Goal: Information Seeking & Learning: Check status

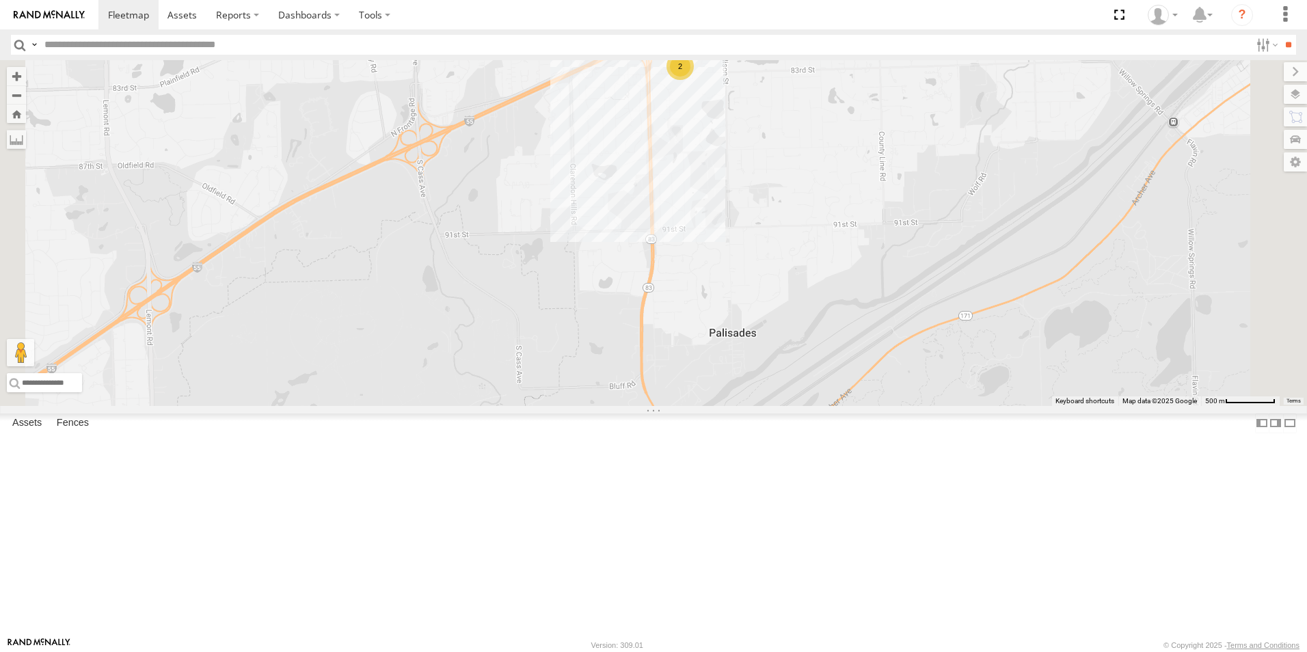
click at [0, 0] on div at bounding box center [0, 0] width 0 height 0
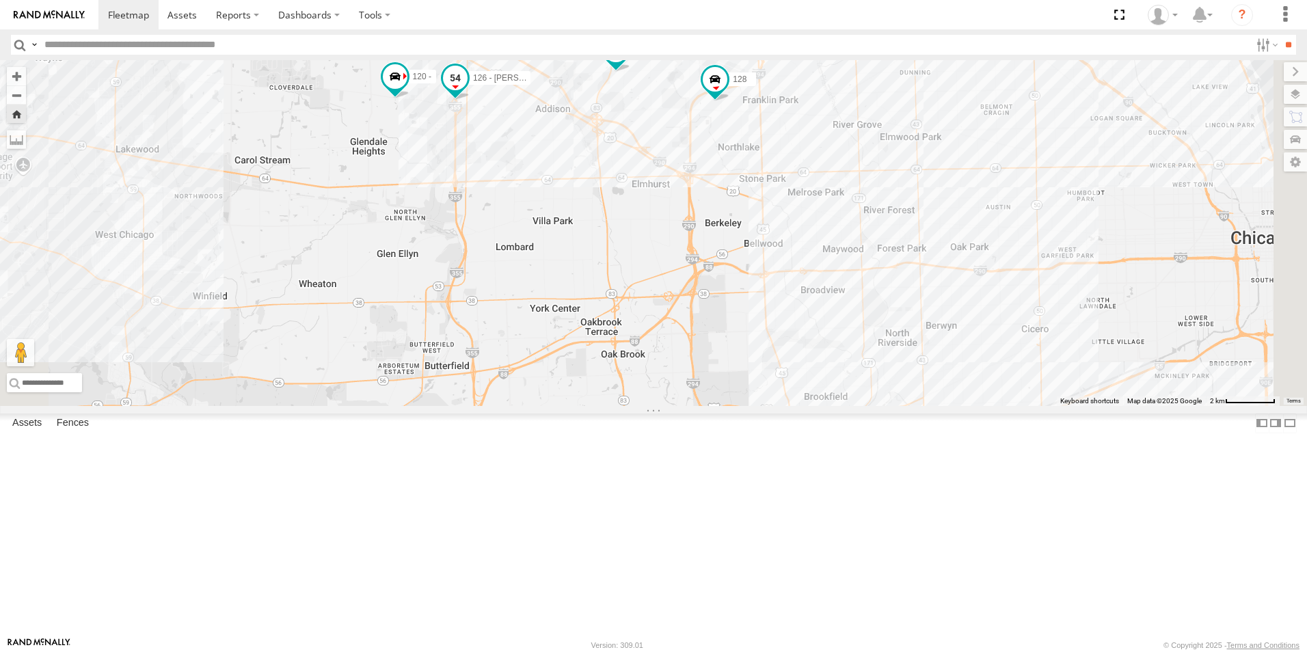
drag, startPoint x: 849, startPoint y: 543, endPoint x: 657, endPoint y: 192, distance: 399.8
click at [657, 192] on div "119 126 - Cory F 120 - 128" at bounding box center [653, 233] width 1307 height 346
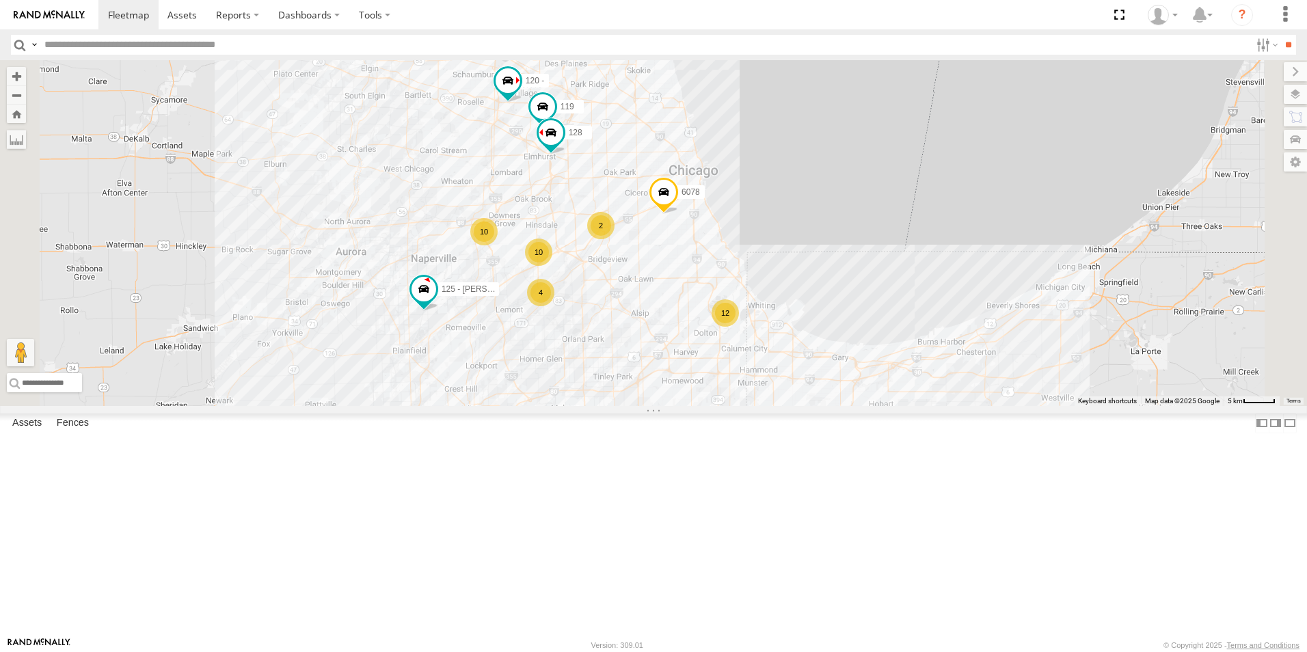
click at [0, 0] on div at bounding box center [0, 0] width 0 height 0
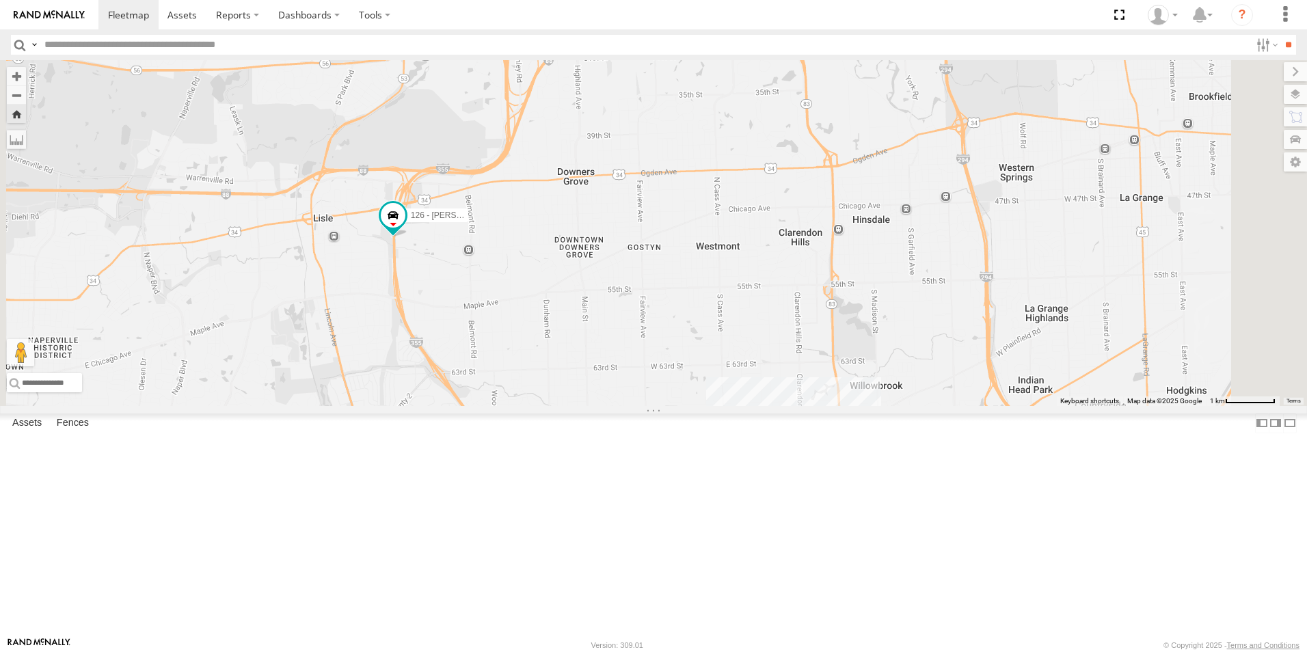
click at [55, 19] on img at bounding box center [49, 15] width 71 height 10
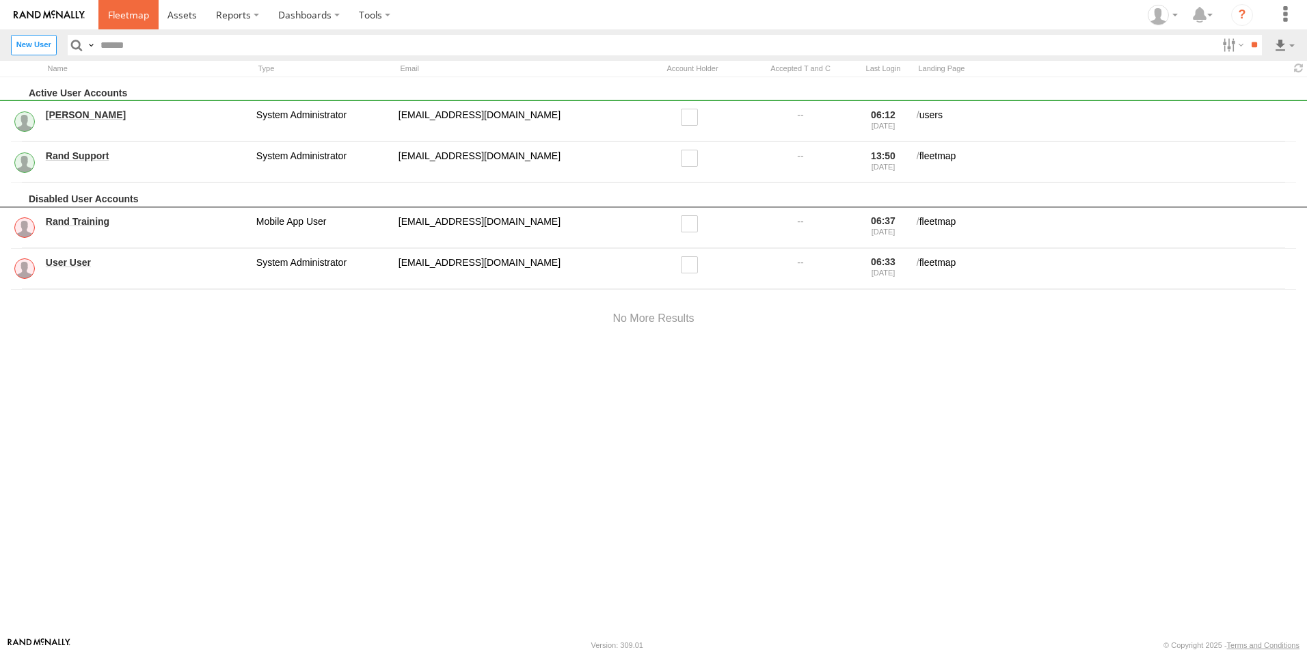
click at [131, 1] on link at bounding box center [128, 14] width 60 height 29
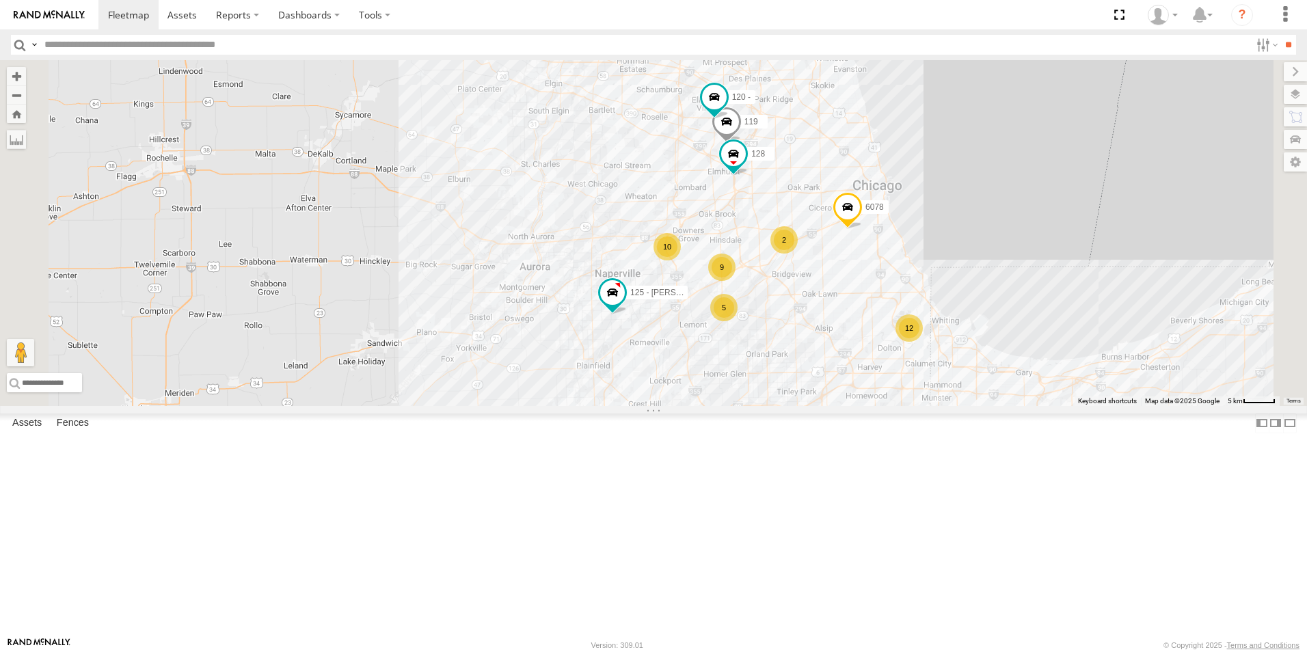
click at [0, 0] on div at bounding box center [0, 0] width 0 height 0
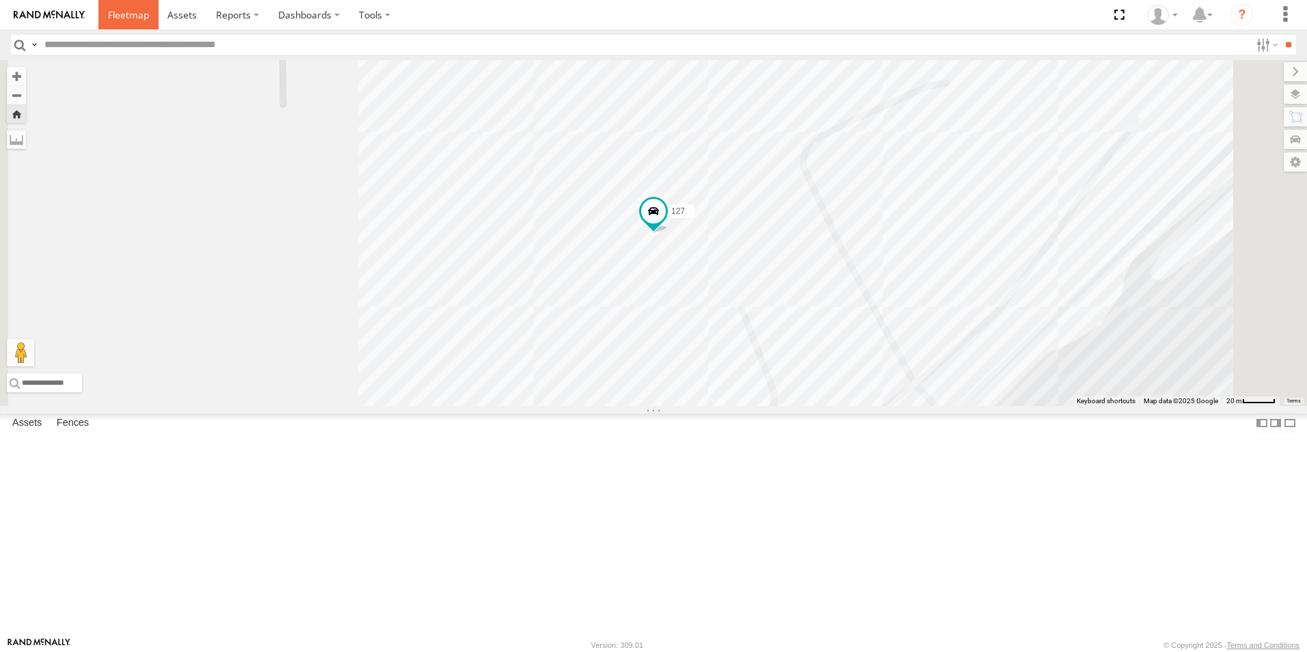
click at [126, 12] on span at bounding box center [128, 14] width 41 height 13
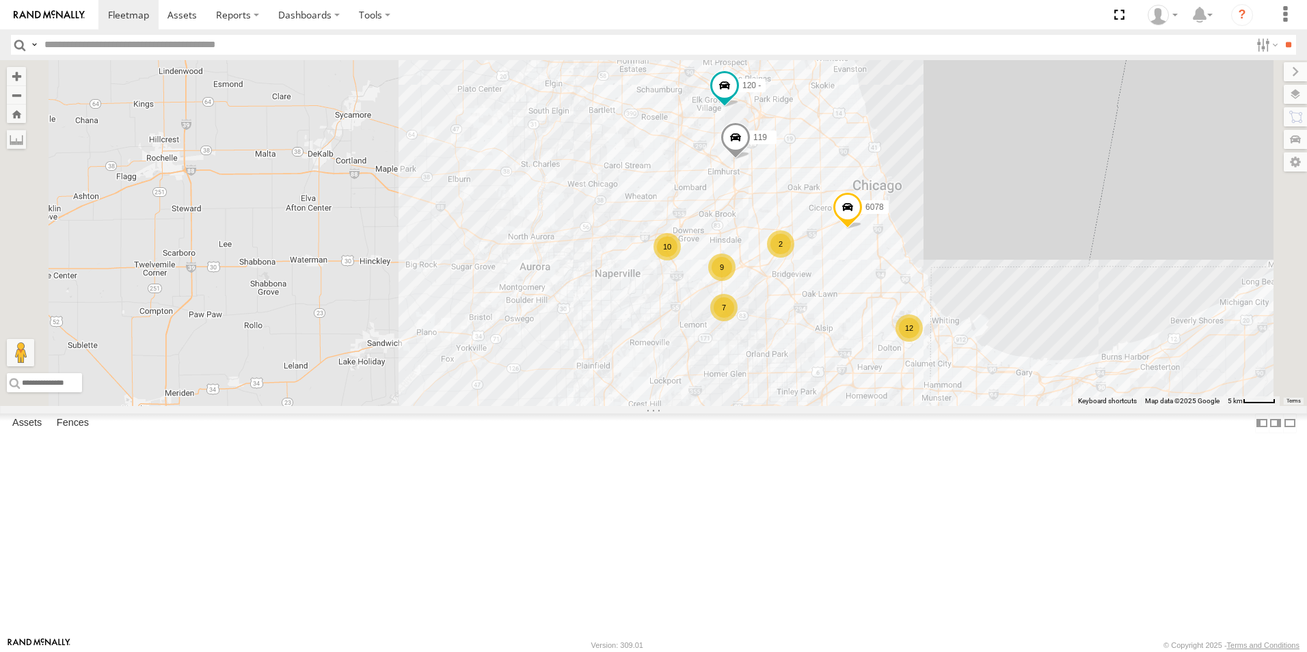
click at [0, 0] on div at bounding box center [0, 0] width 0 height 0
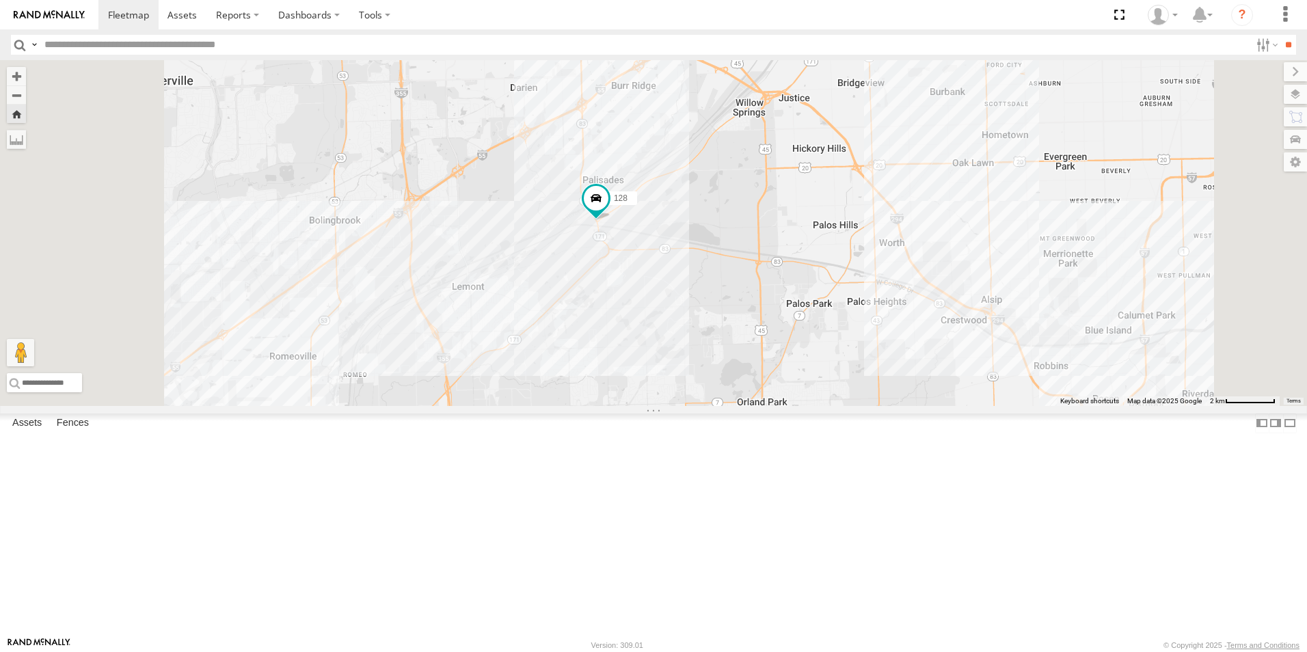
click at [43, 9] on link at bounding box center [49, 14] width 98 height 29
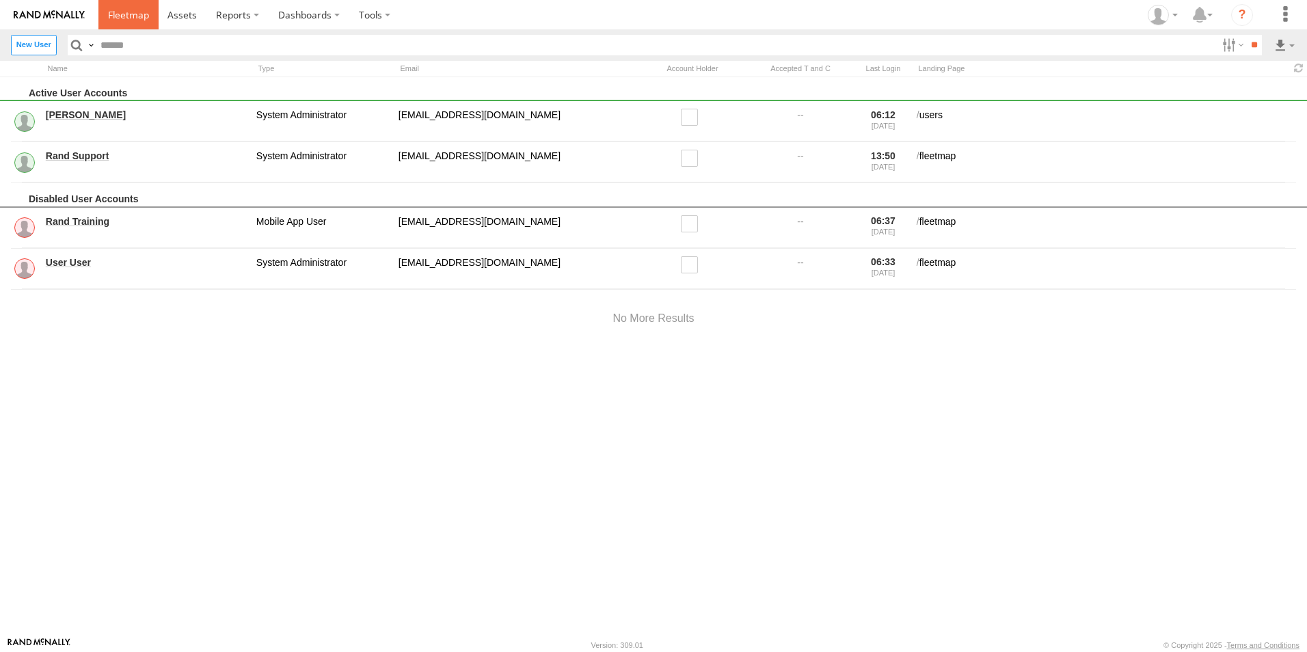
click at [124, 25] on link at bounding box center [128, 14] width 60 height 29
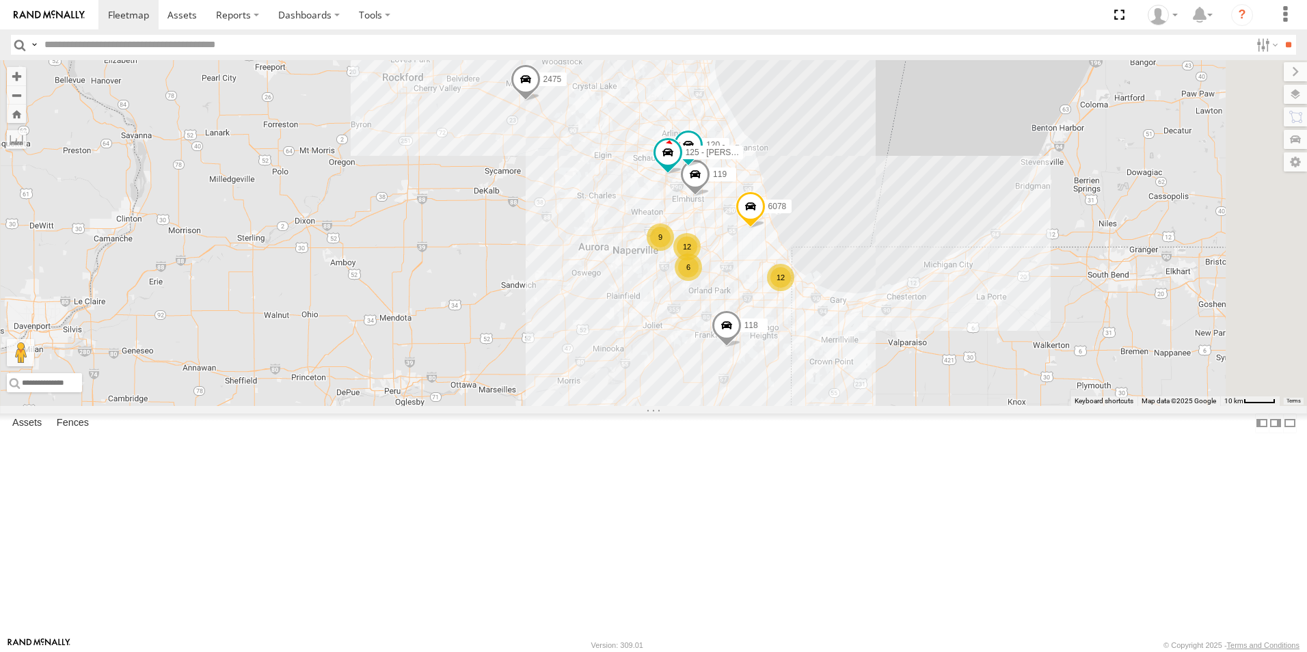
click at [0, 0] on div at bounding box center [0, 0] width 0 height 0
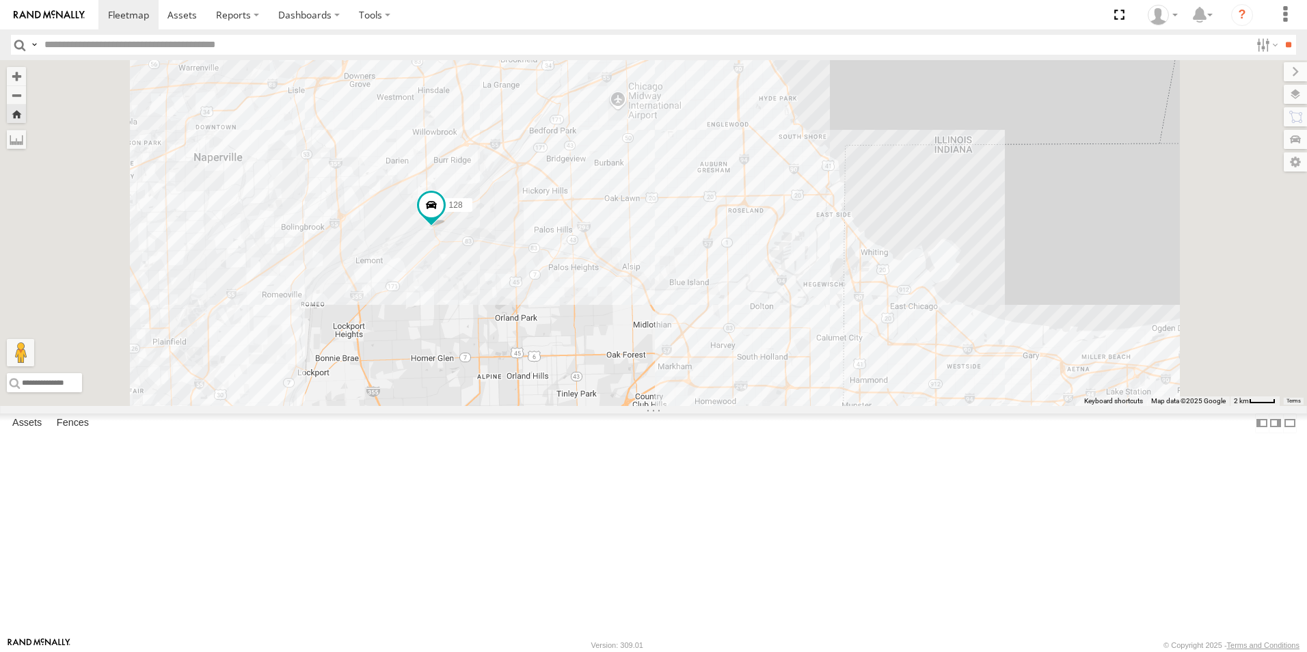
click at [0, 0] on div at bounding box center [0, 0] width 0 height 0
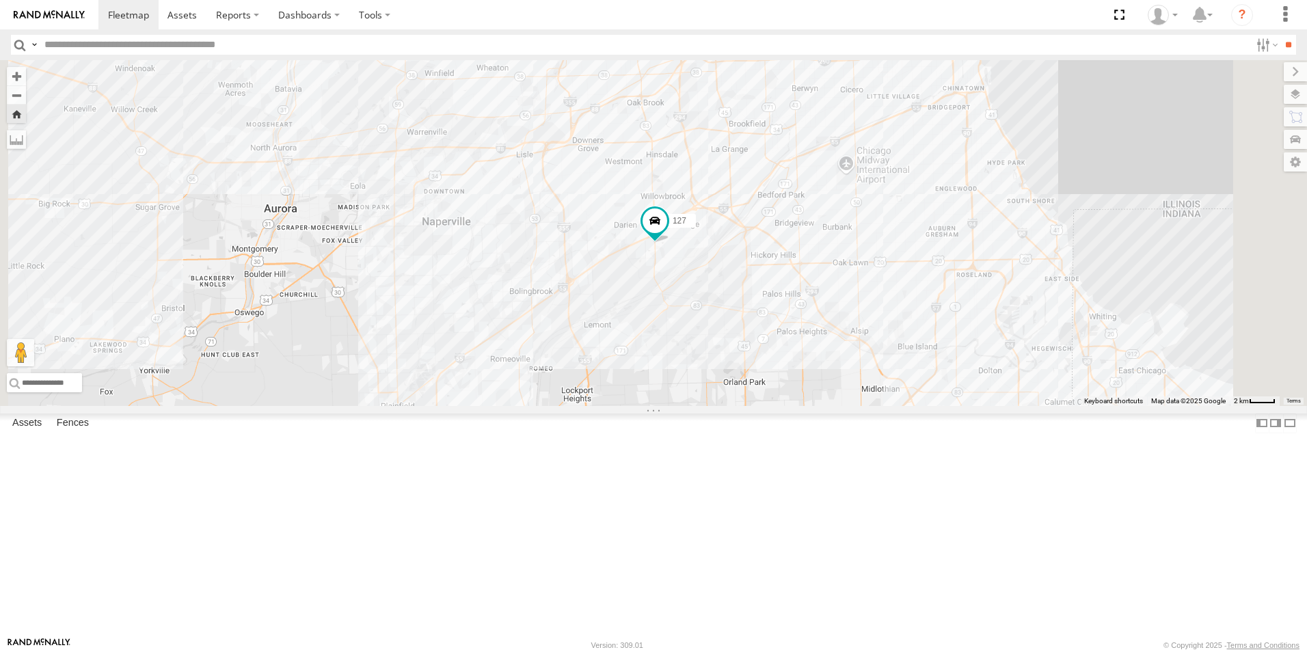
click at [65, 14] on img at bounding box center [49, 15] width 71 height 10
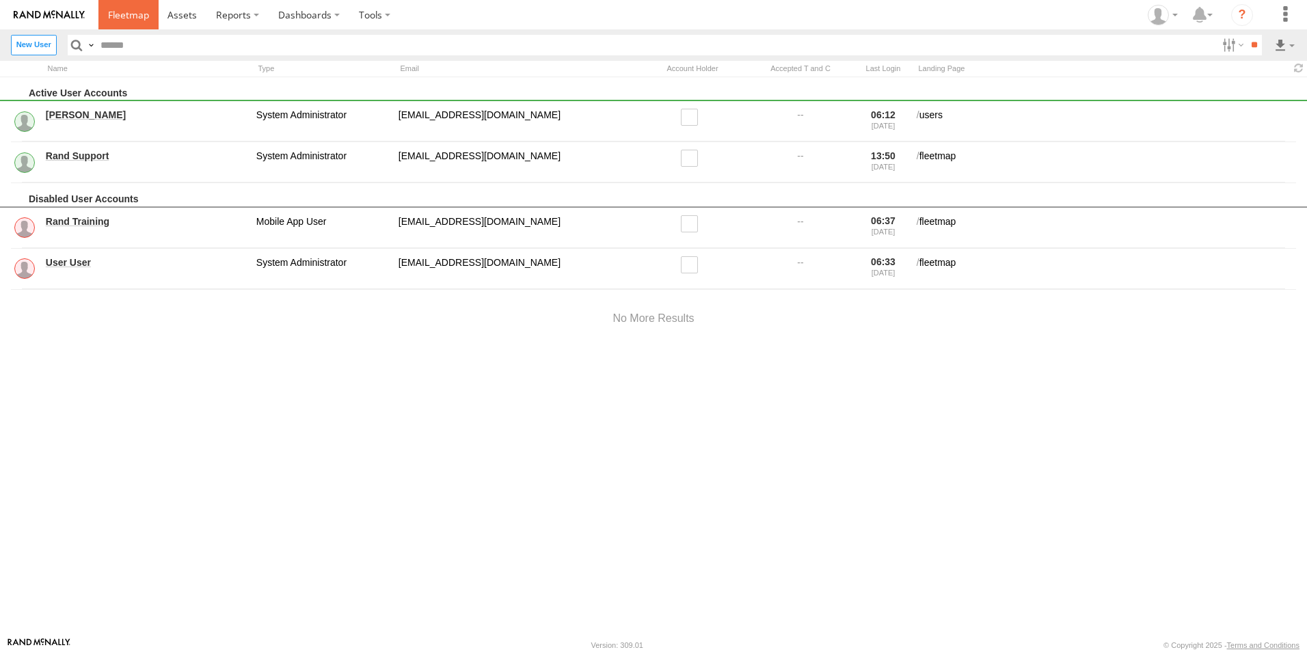
click at [120, 3] on link at bounding box center [128, 14] width 60 height 29
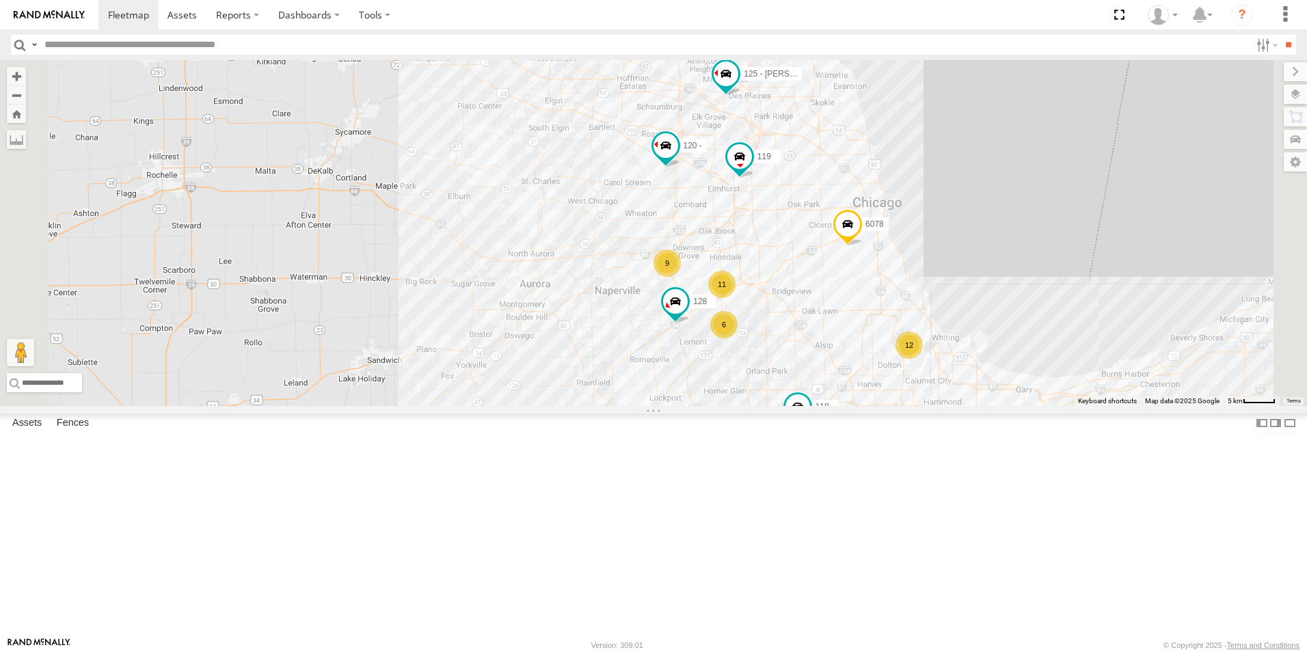
click at [0, 0] on div at bounding box center [0, 0] width 0 height 0
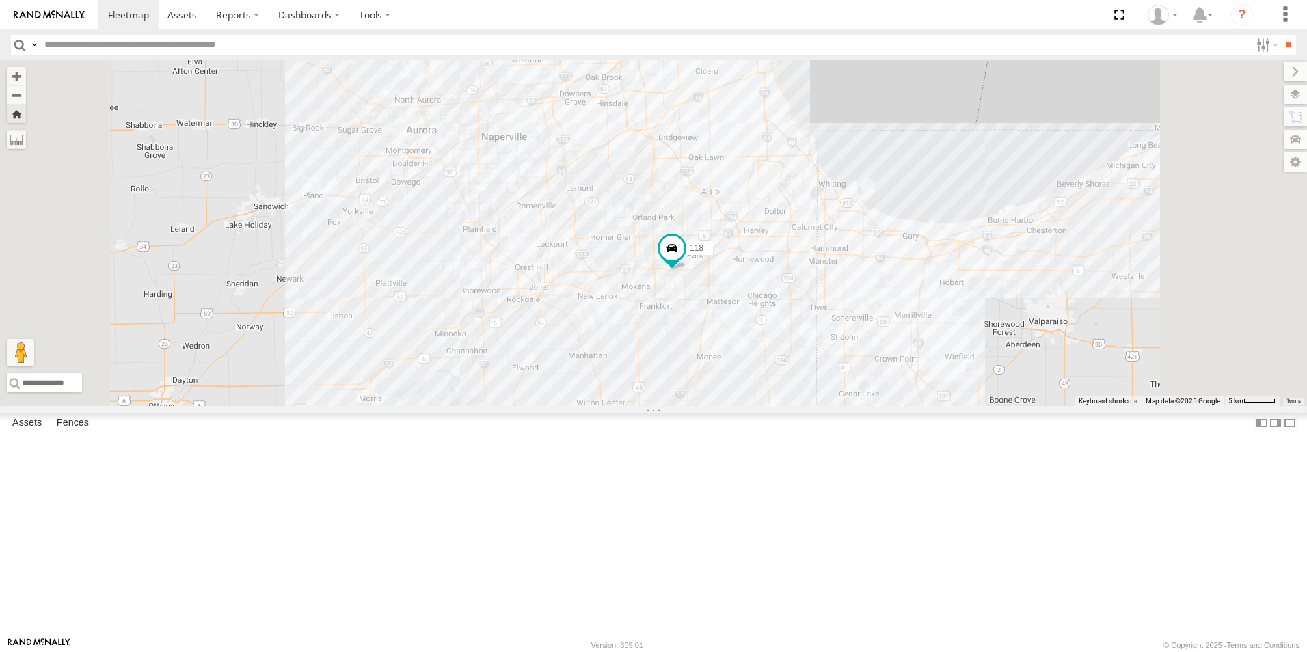
scroll to position [410, 0]
click at [0, 0] on div at bounding box center [0, 0] width 0 height 0
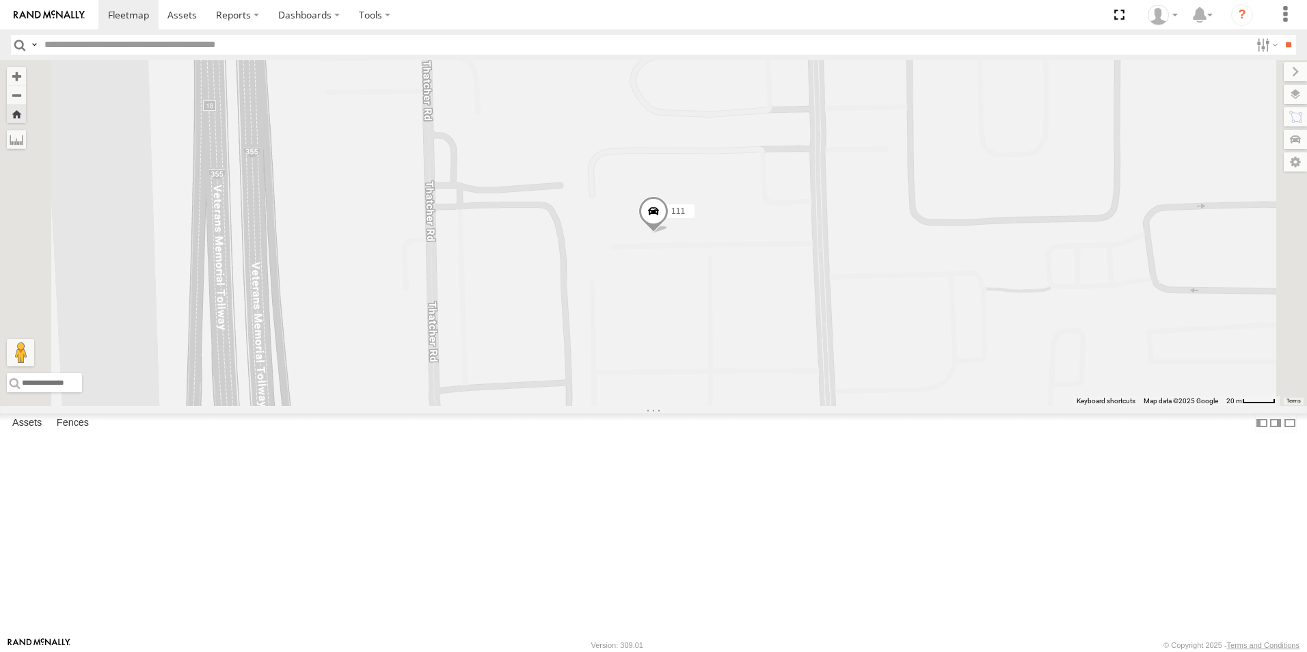
scroll to position [0, 0]
click at [0, 0] on div at bounding box center [0, 0] width 0 height 0
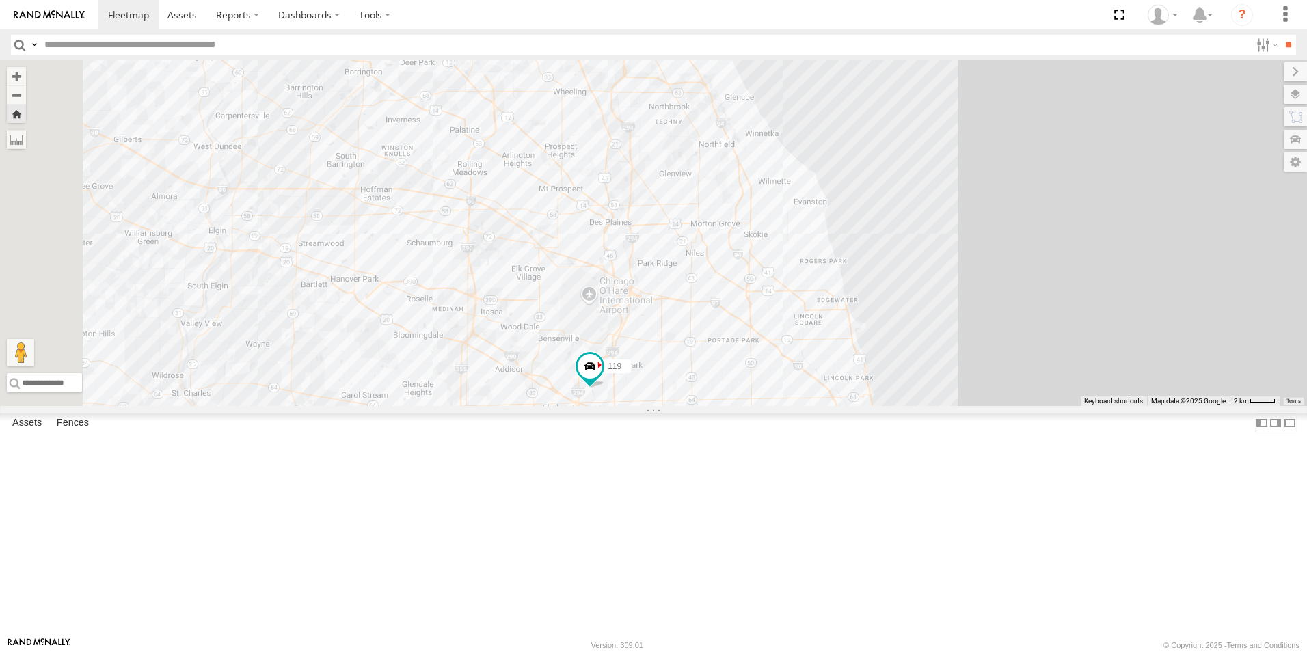
drag, startPoint x: 46, startPoint y: 14, endPoint x: 50, endPoint y: 8, distance: 7.6
click at [46, 14] on img at bounding box center [49, 15] width 71 height 10
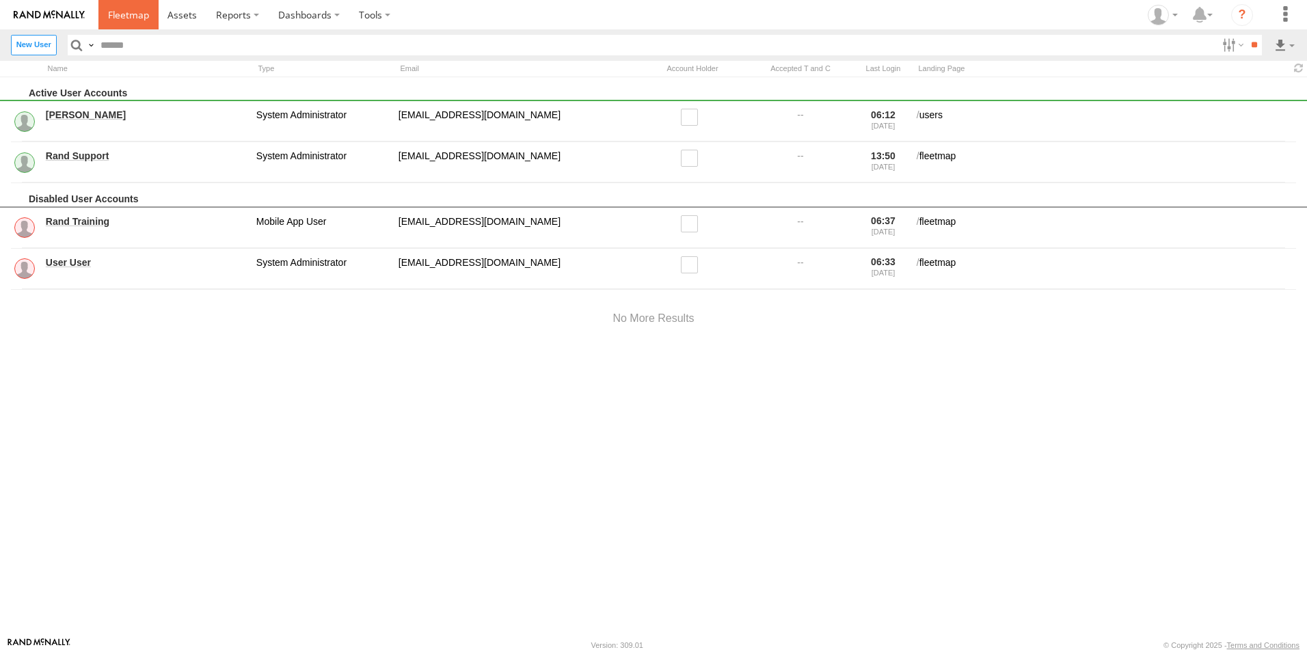
click at [101, 17] on link at bounding box center [128, 14] width 60 height 29
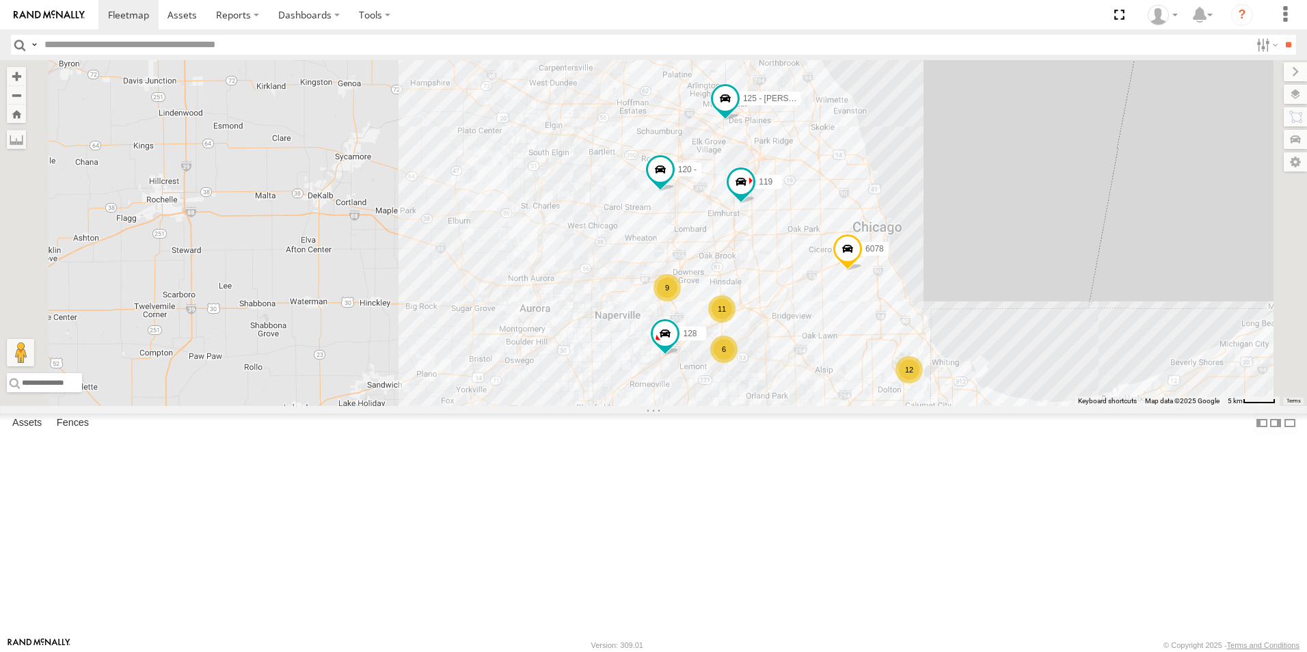
click at [0, 0] on div "120 - Hook Truck [GEOGRAPHIC_DATA] 41.93556 -88.06808 Video" at bounding box center [0, 0] width 0 height 0
click at [0, 0] on div at bounding box center [0, 0] width 0 height 0
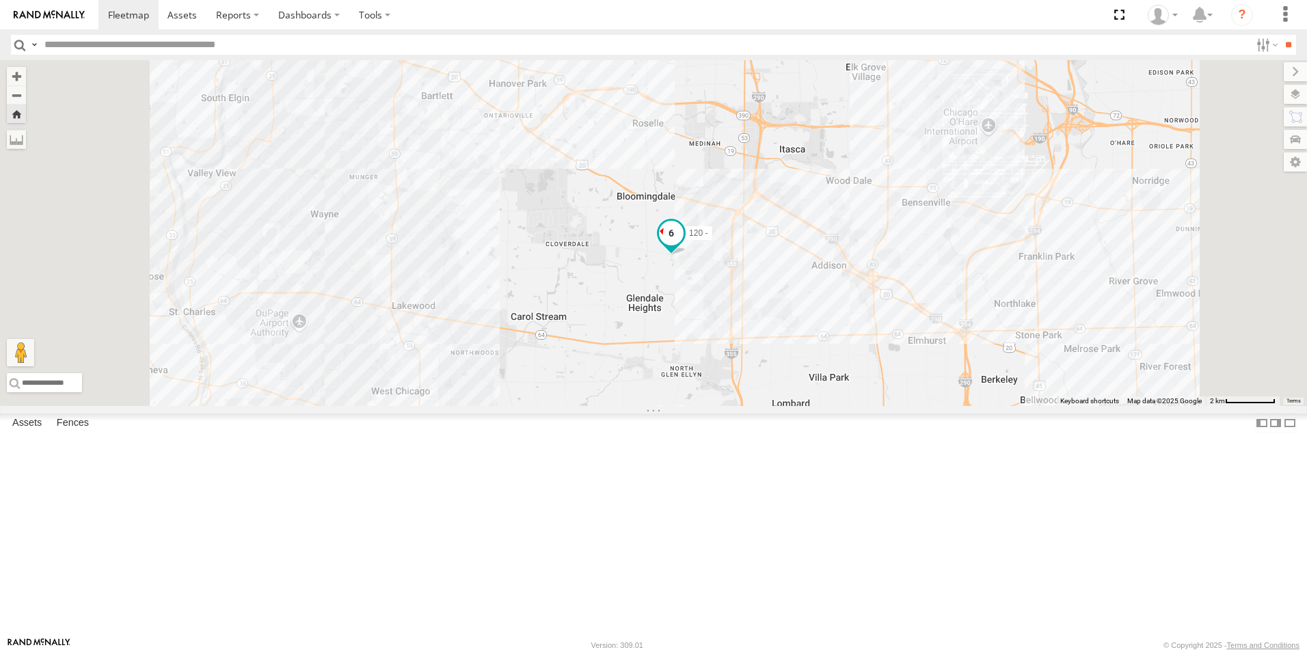
click at [683, 245] on span at bounding box center [671, 233] width 25 height 25
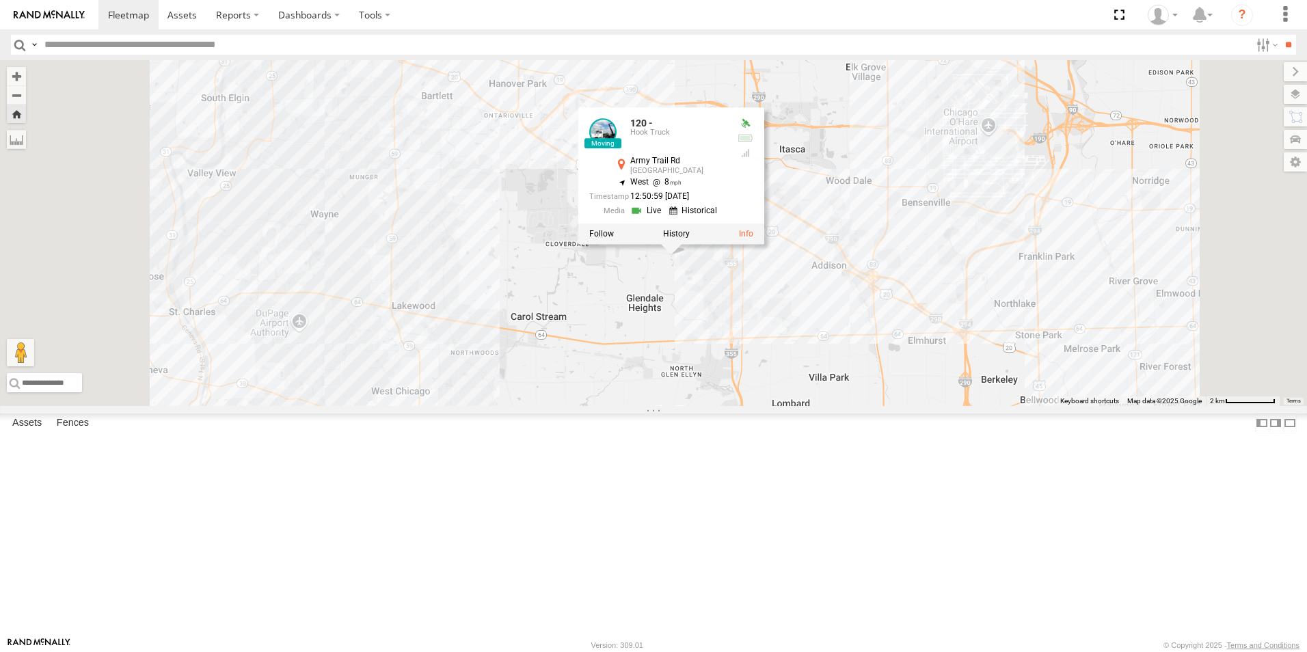
click at [644, 406] on div "120 - 120 - Hook Truck Army Trail Rd Glendale Heights 41.93556 , -88.0681 West …" at bounding box center [653, 233] width 1307 height 346
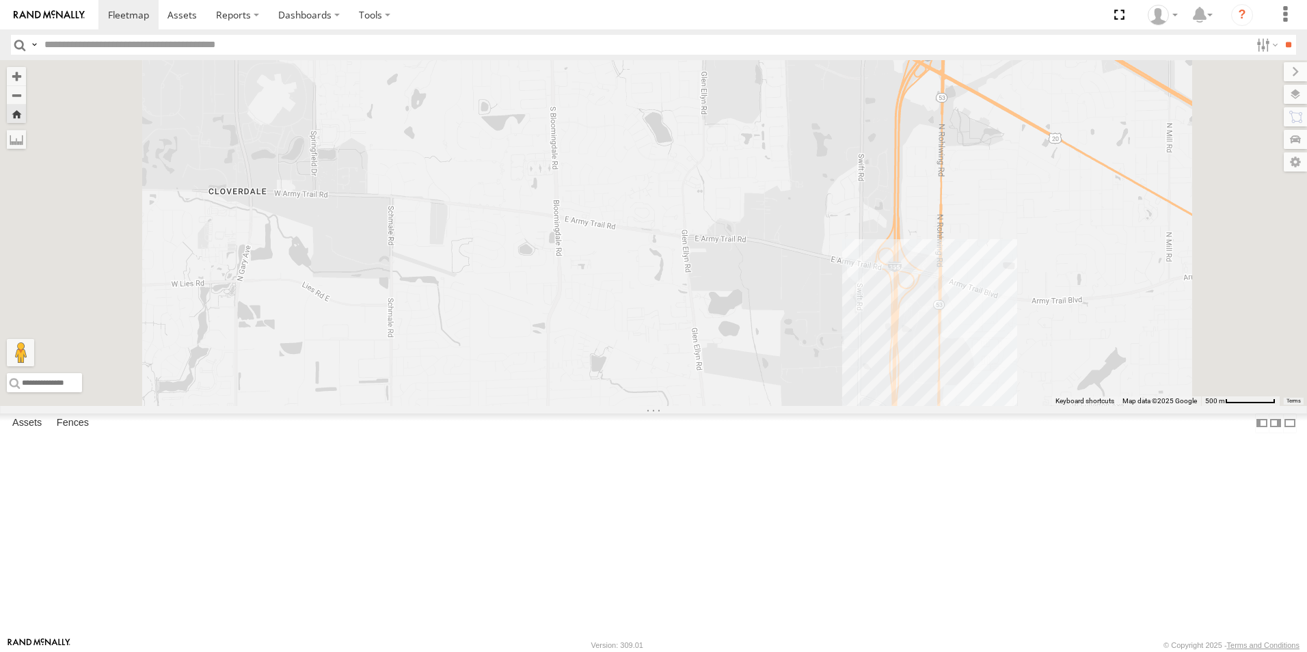
click at [0, 0] on div at bounding box center [0, 0] width 0 height 0
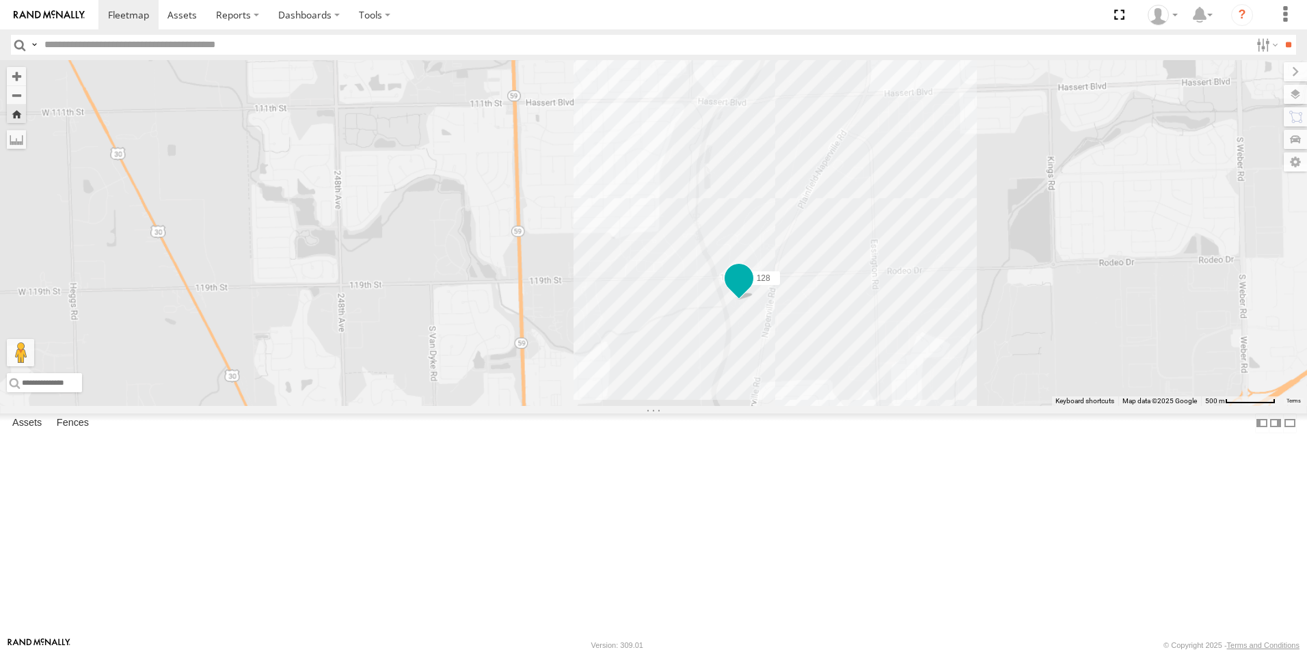
click at [751, 291] on span at bounding box center [739, 279] width 25 height 25
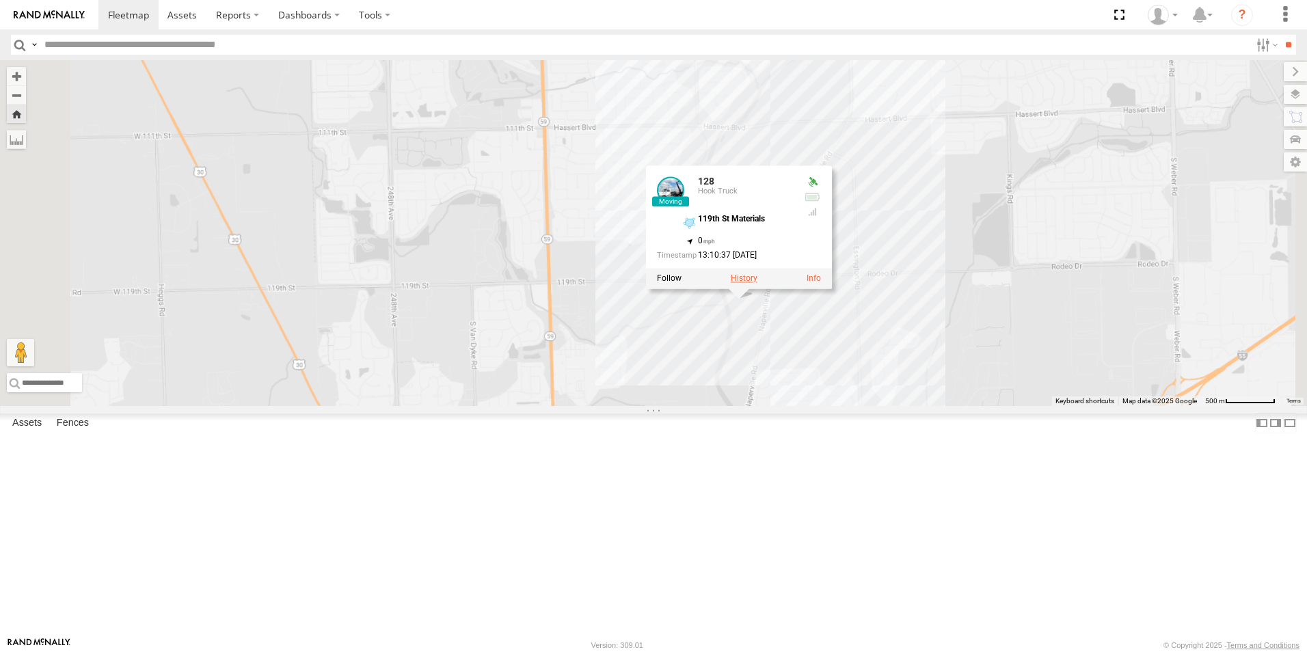
click at [757, 284] on label at bounding box center [744, 279] width 27 height 10
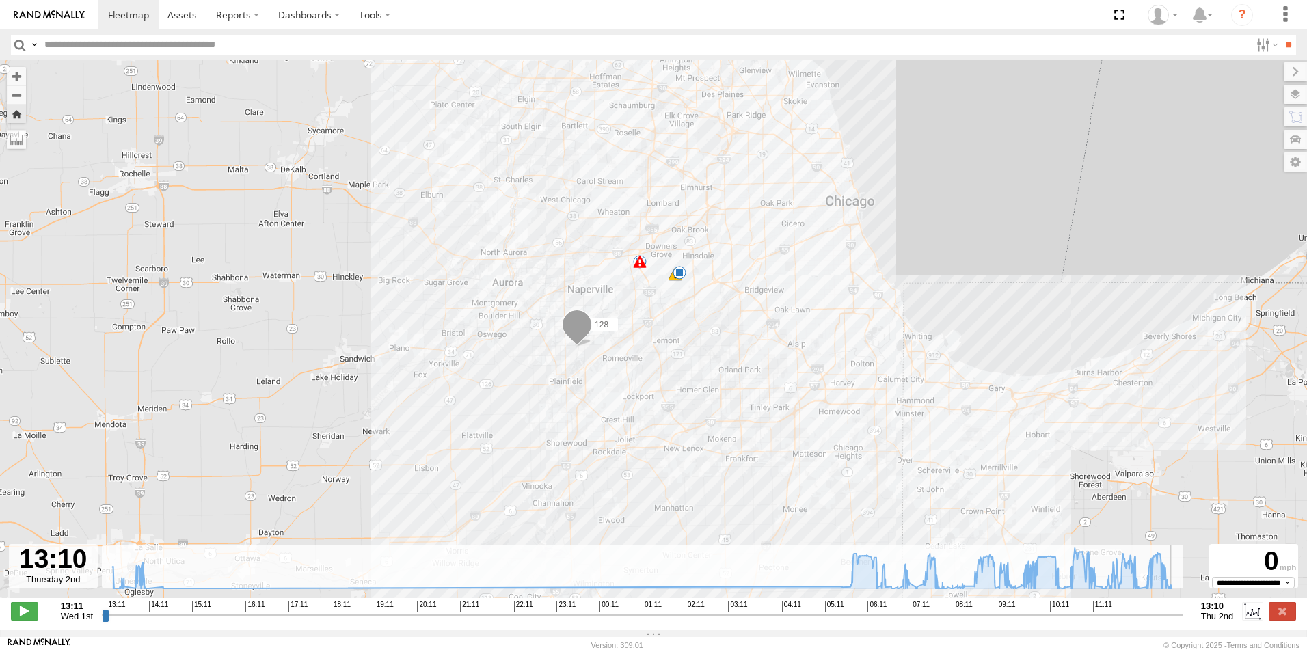
drag, startPoint x: 943, startPoint y: 619, endPoint x: 1280, endPoint y: 668, distance: 341.2
type input "**********"
click at [1183, 621] on input "range" at bounding box center [642, 614] width 1081 height 13
click at [81, 25] on link at bounding box center [49, 14] width 98 height 29
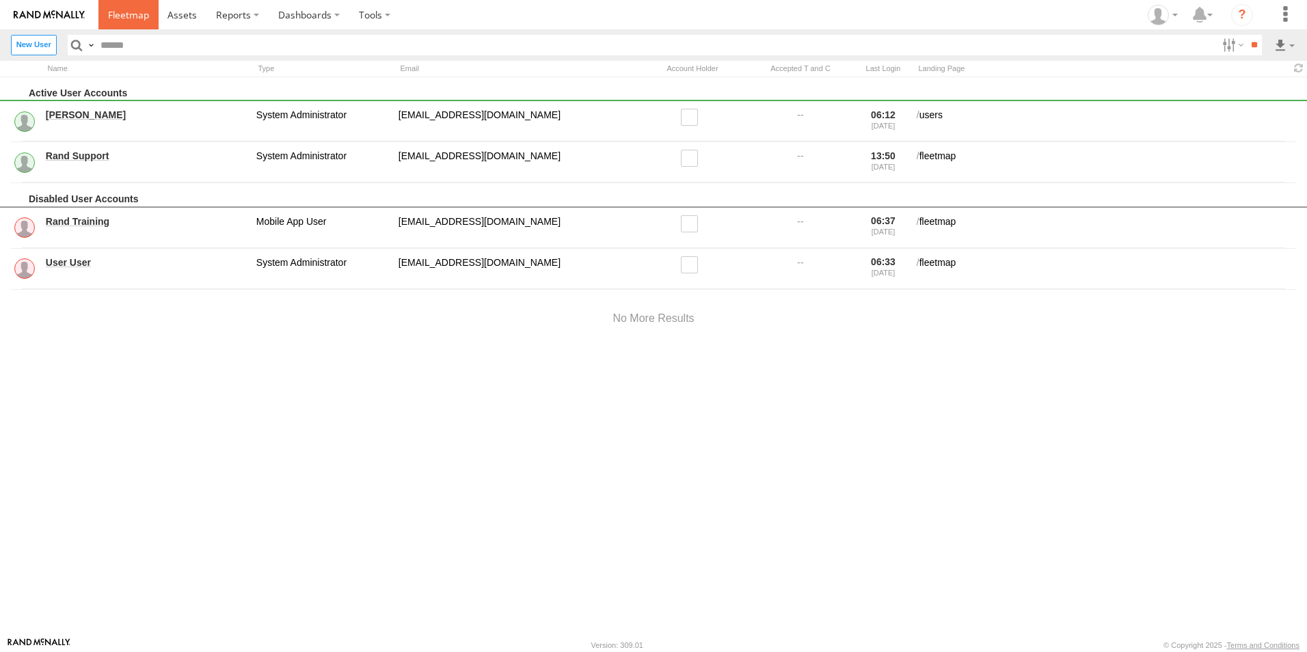
click at [146, 9] on span at bounding box center [128, 14] width 41 height 13
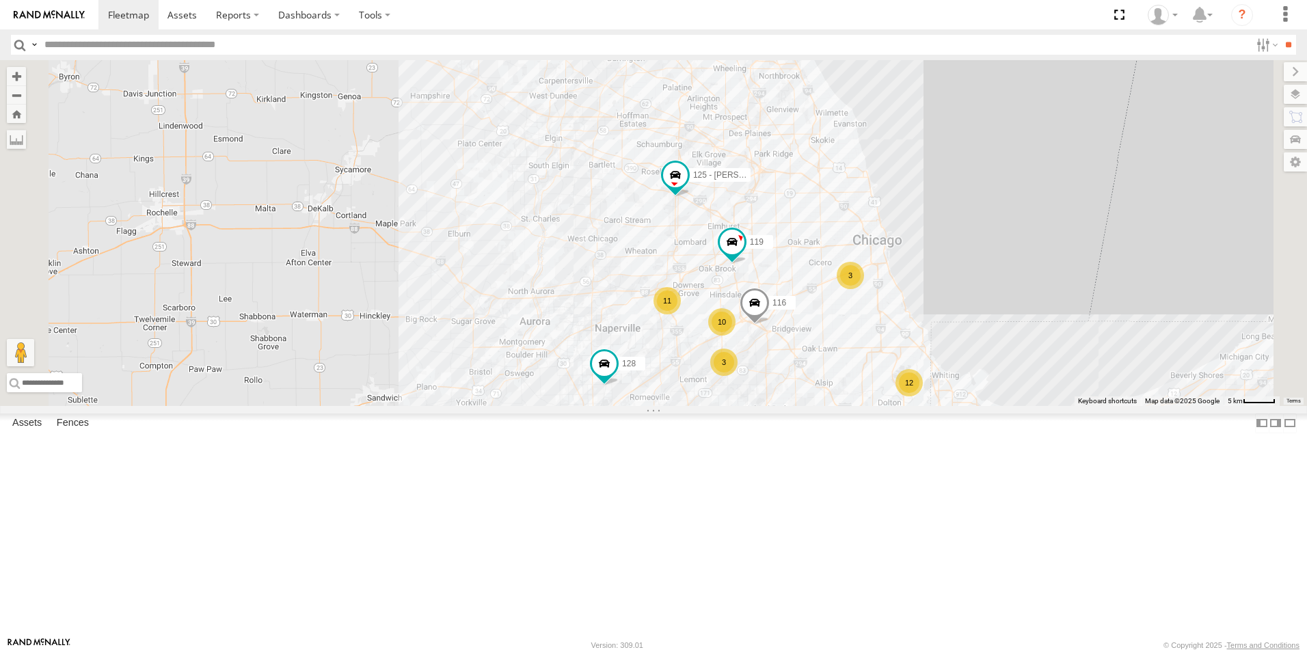
click at [0, 0] on div at bounding box center [0, 0] width 0 height 0
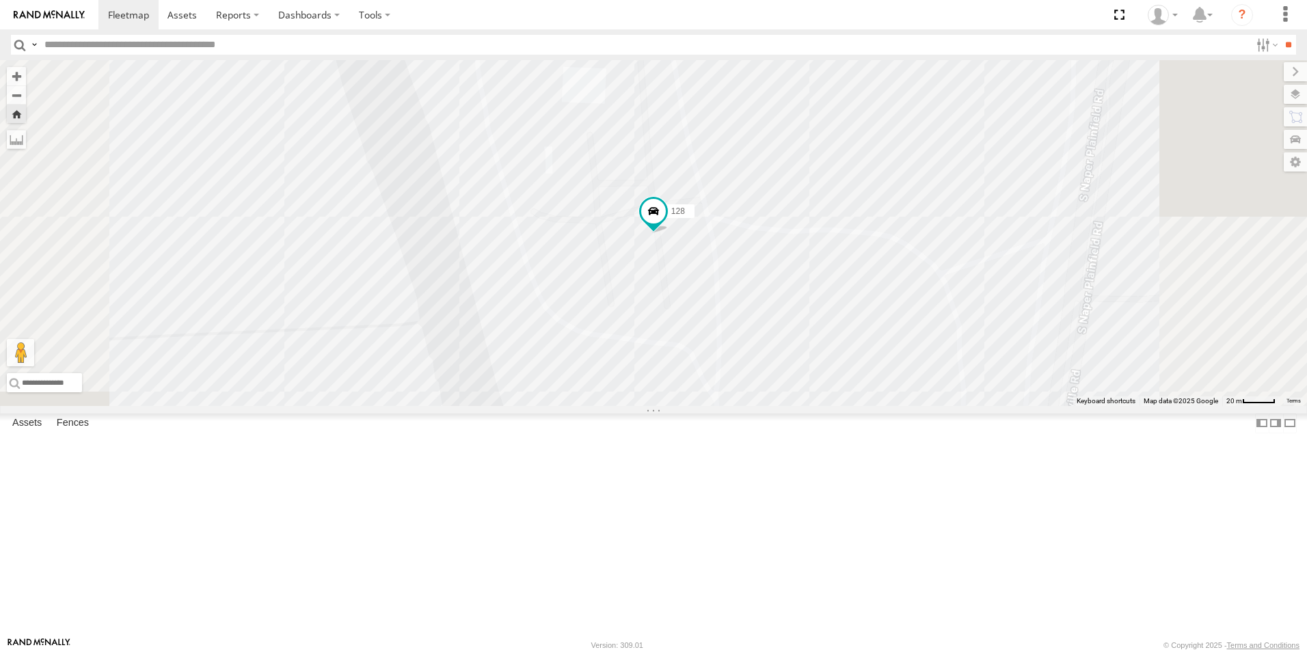
click at [0, 0] on div at bounding box center [0, 0] width 0 height 0
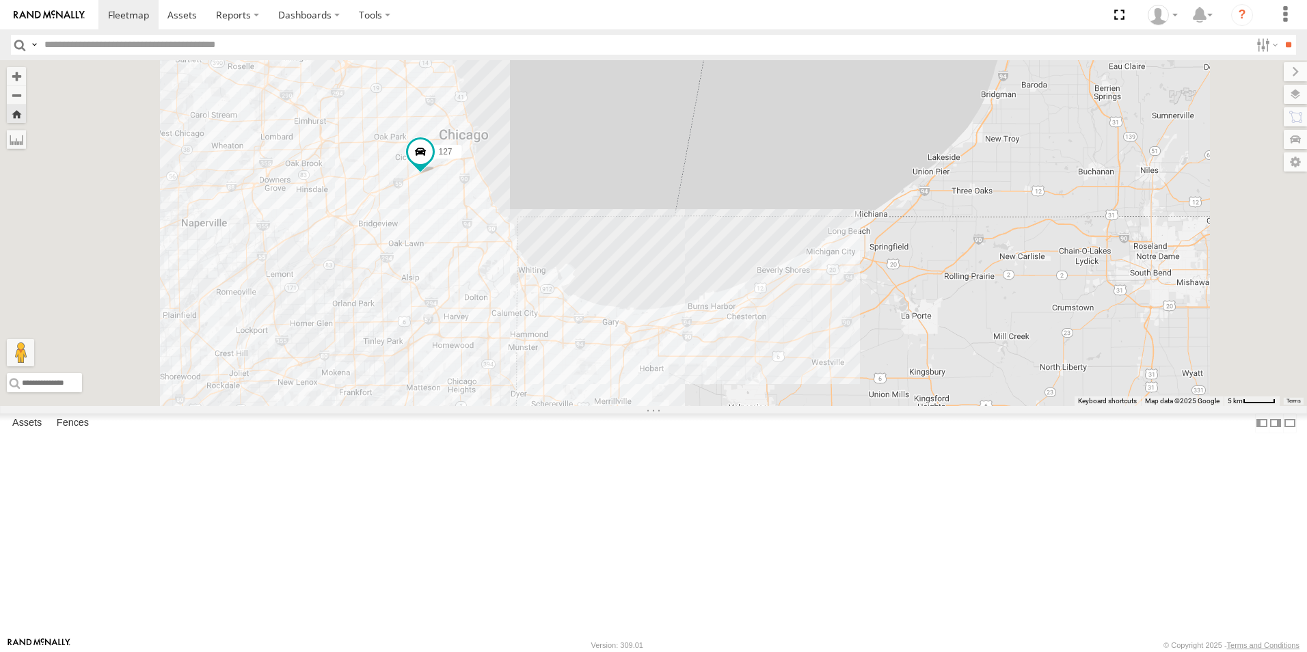
click at [0, 0] on div at bounding box center [0, 0] width 0 height 0
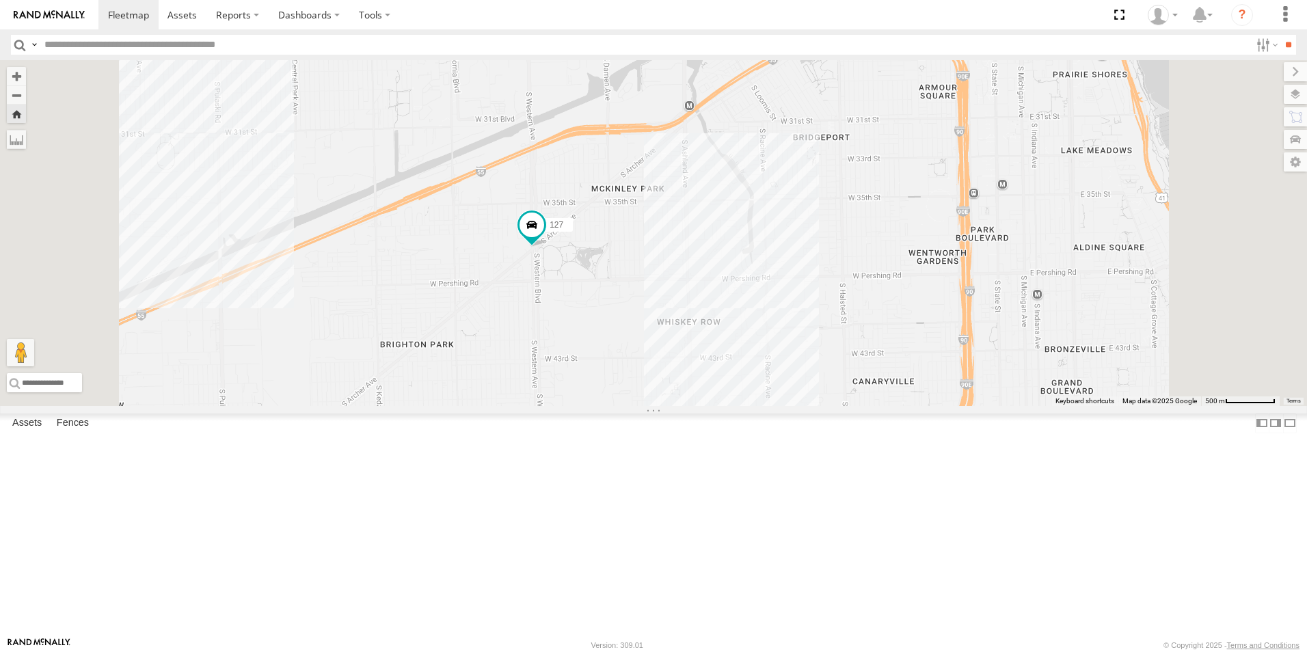
click at [58, 18] on img at bounding box center [49, 15] width 71 height 10
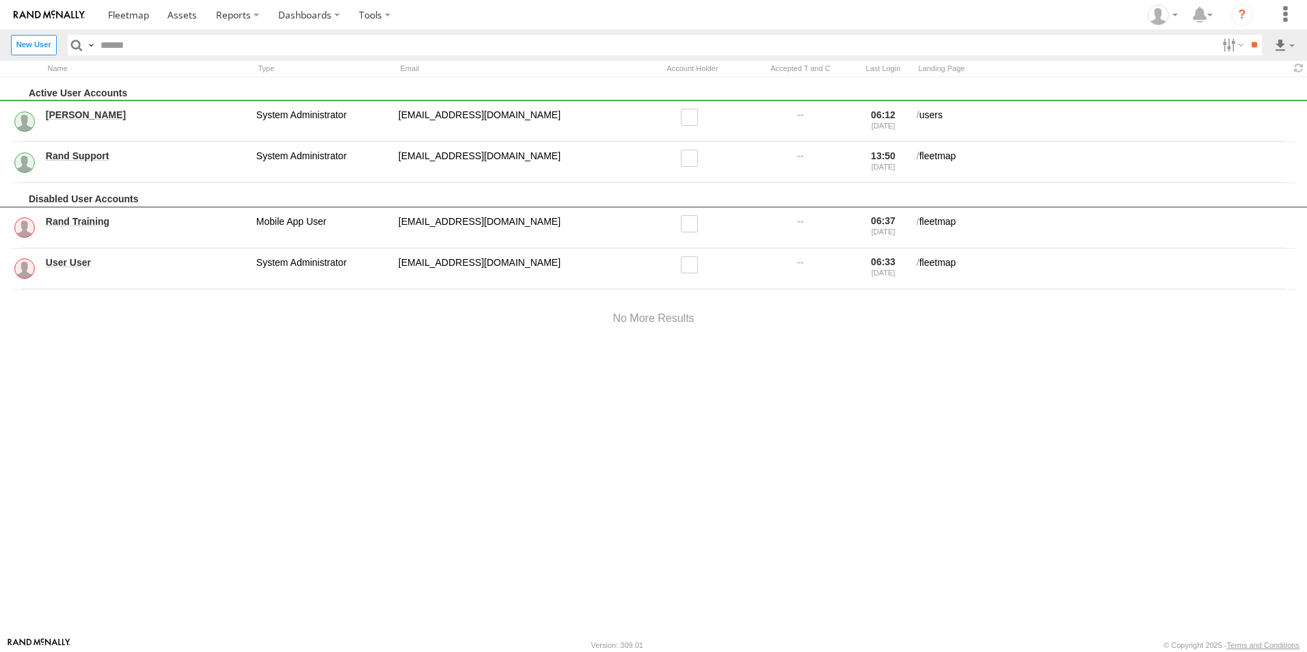
click at [65, 16] on img at bounding box center [49, 15] width 71 height 10
click at [128, 20] on span at bounding box center [128, 14] width 41 height 13
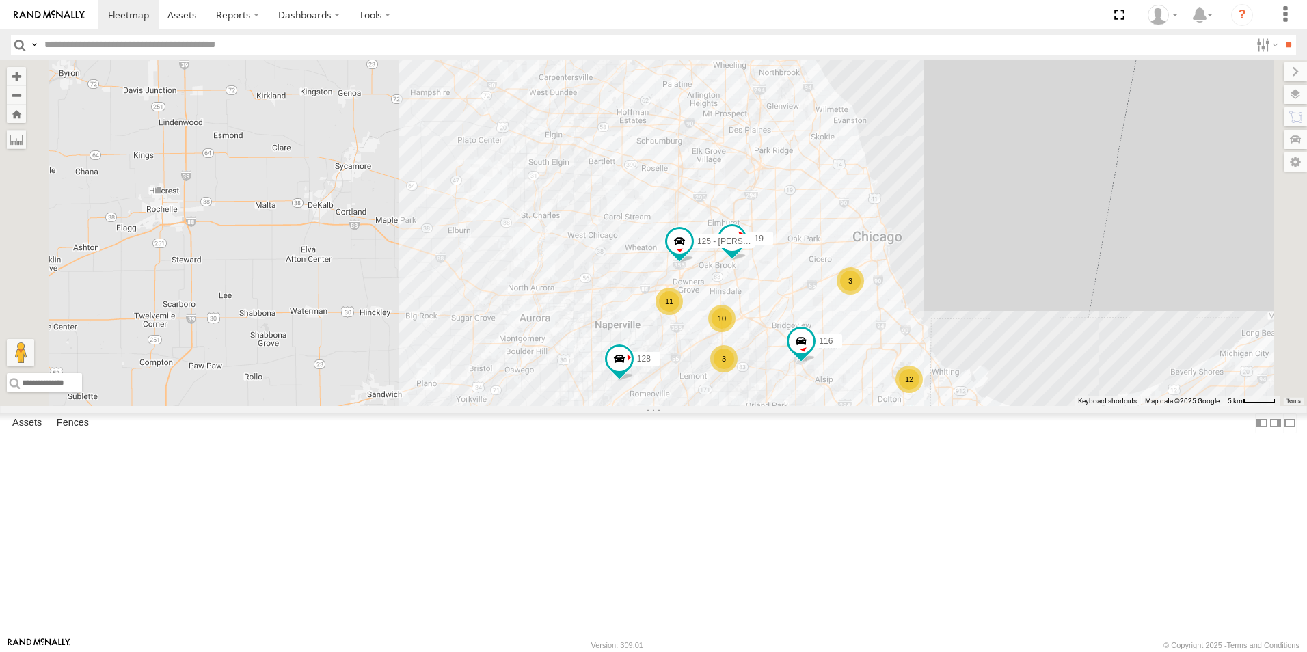
click at [0, 0] on div at bounding box center [0, 0] width 0 height 0
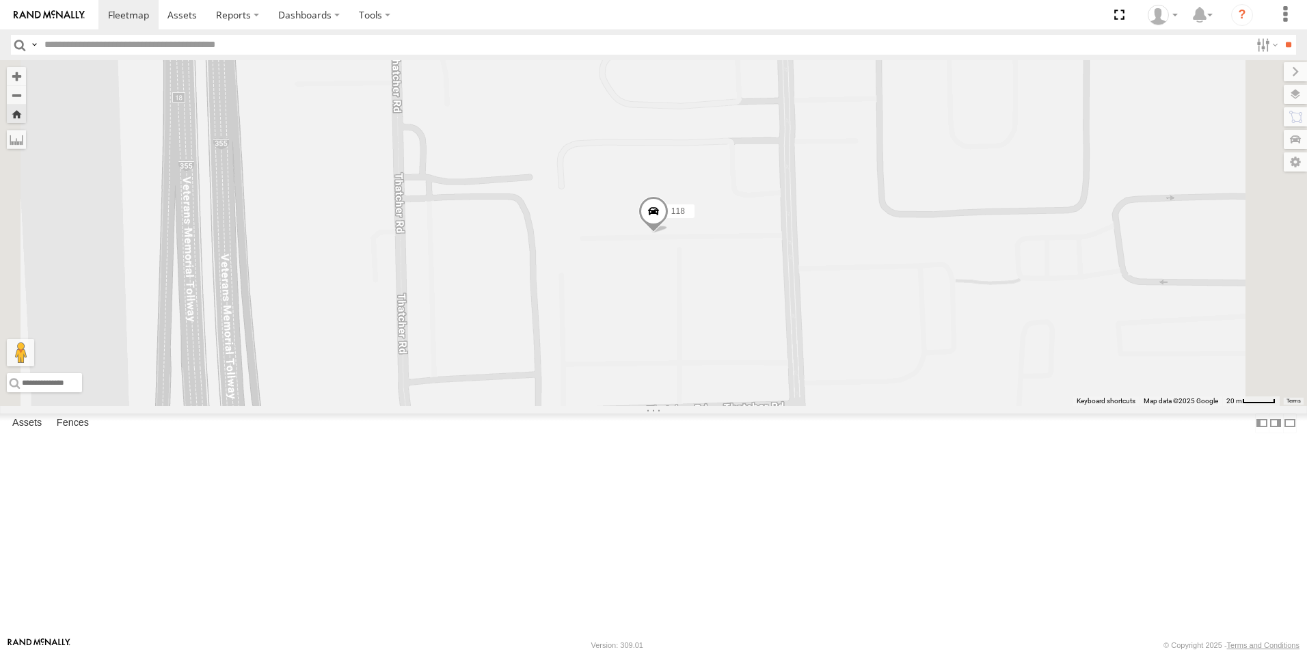
scroll to position [478, 0]
click at [0, 0] on div at bounding box center [0, 0] width 0 height 0
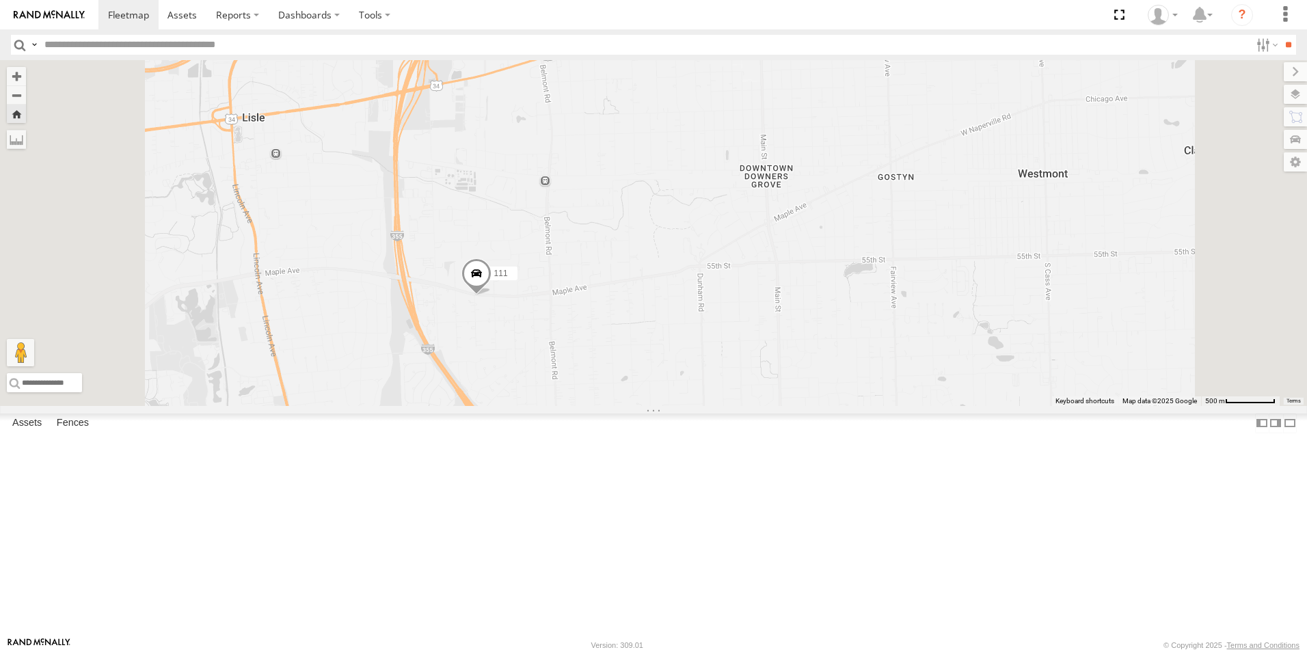
click at [37, 15] on img at bounding box center [49, 15] width 71 height 10
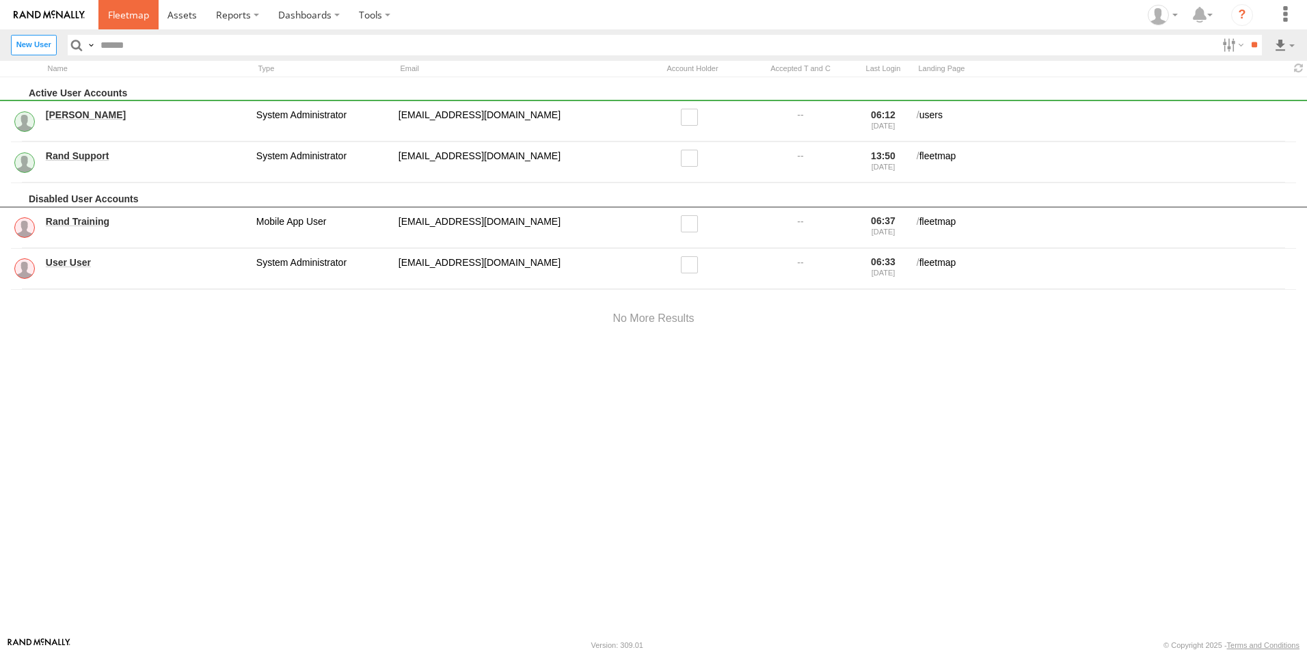
click at [119, 18] on span at bounding box center [128, 14] width 41 height 13
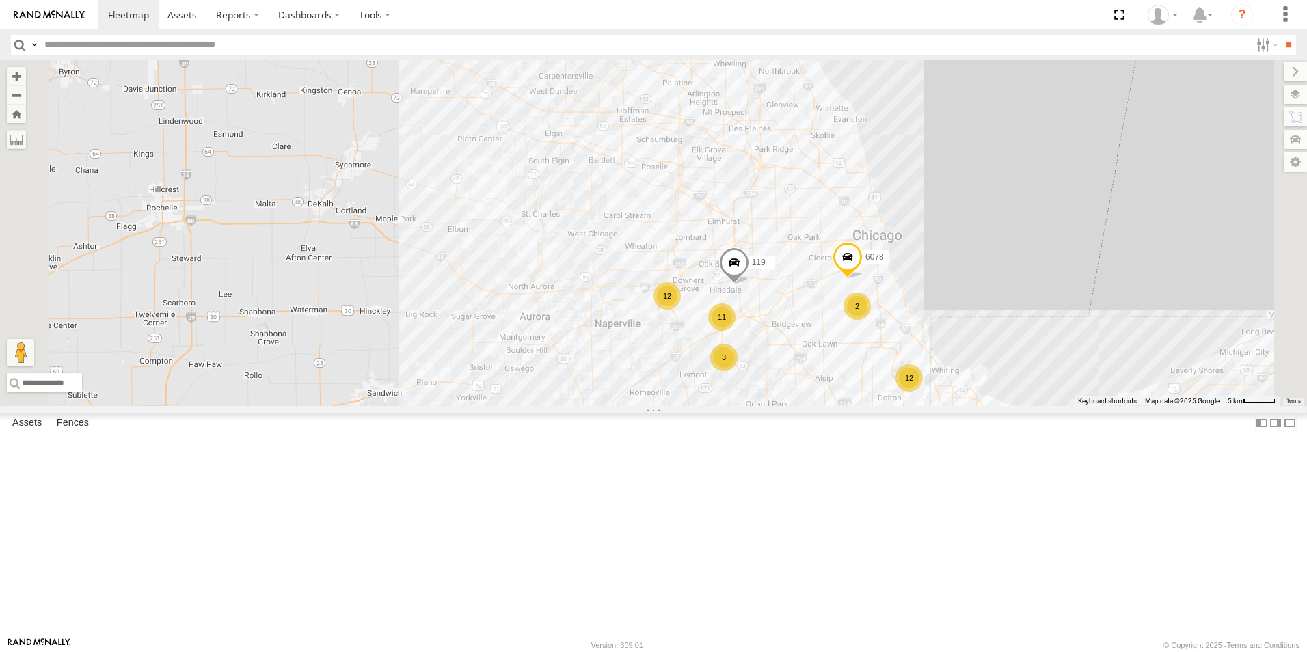
click at [0, 0] on div at bounding box center [0, 0] width 0 height 0
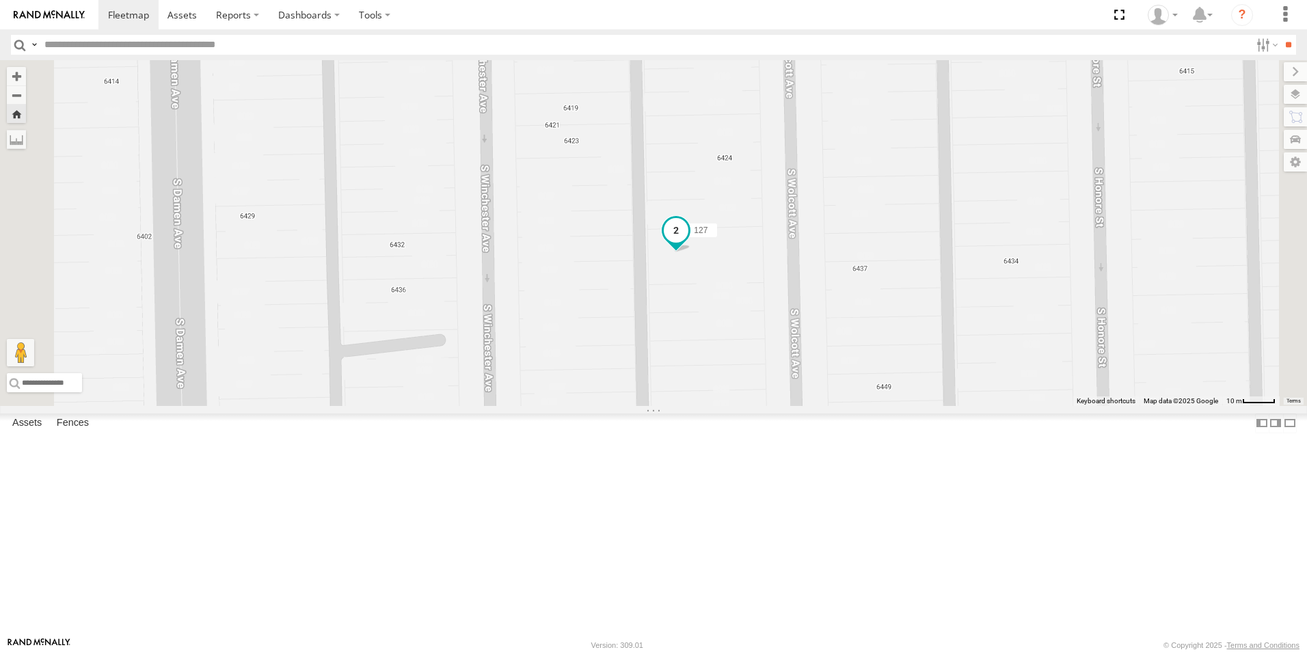
click at [688, 243] on span at bounding box center [676, 231] width 25 height 25
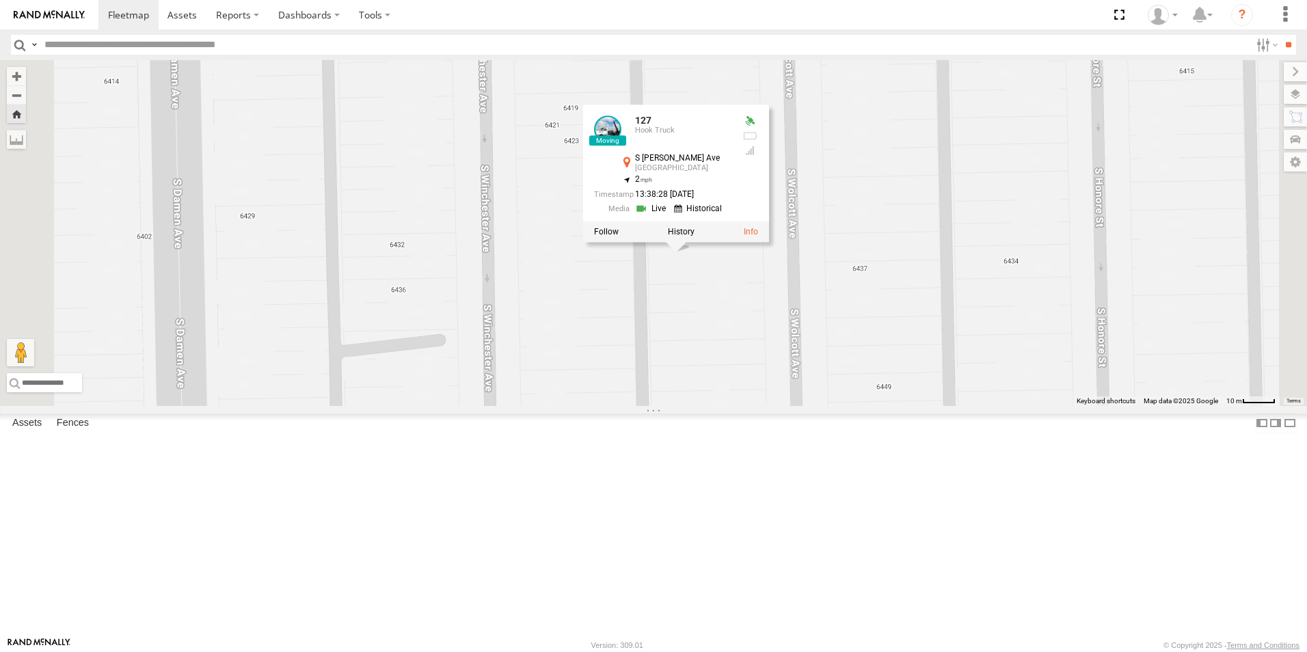
click at [670, 215] on link at bounding box center [652, 208] width 35 height 13
click at [0, 0] on div at bounding box center [0, 0] width 0 height 0
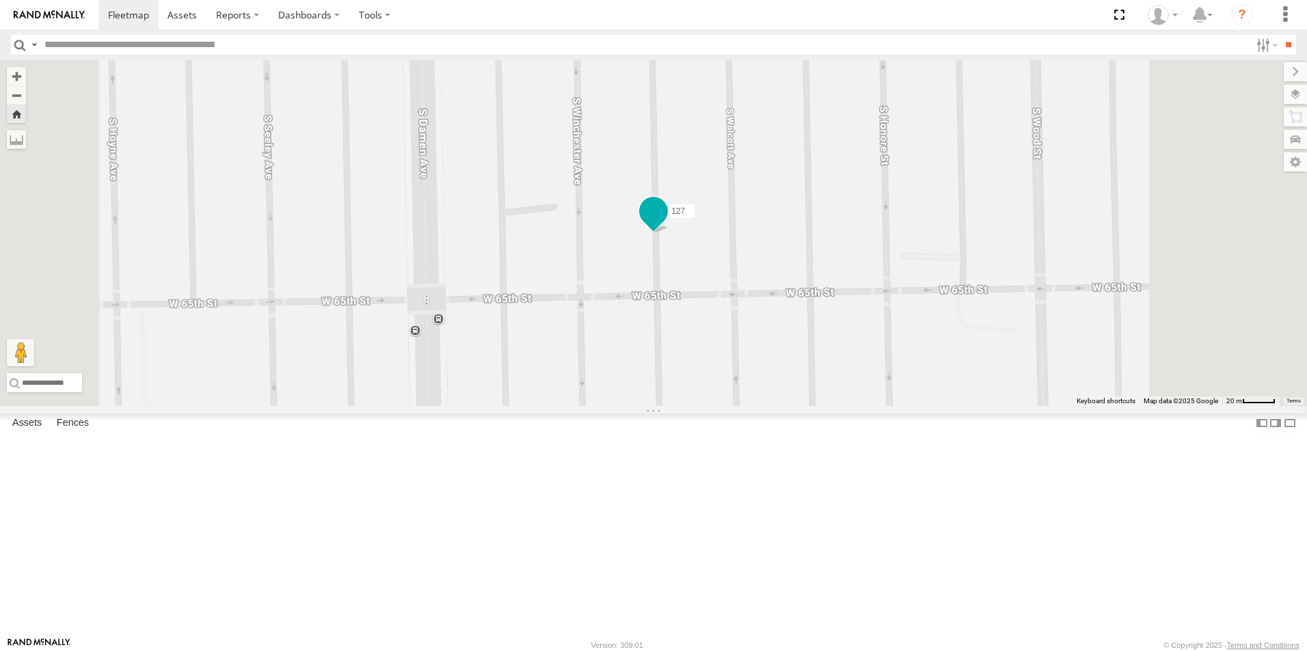
click at [666, 224] on span at bounding box center [653, 211] width 25 height 25
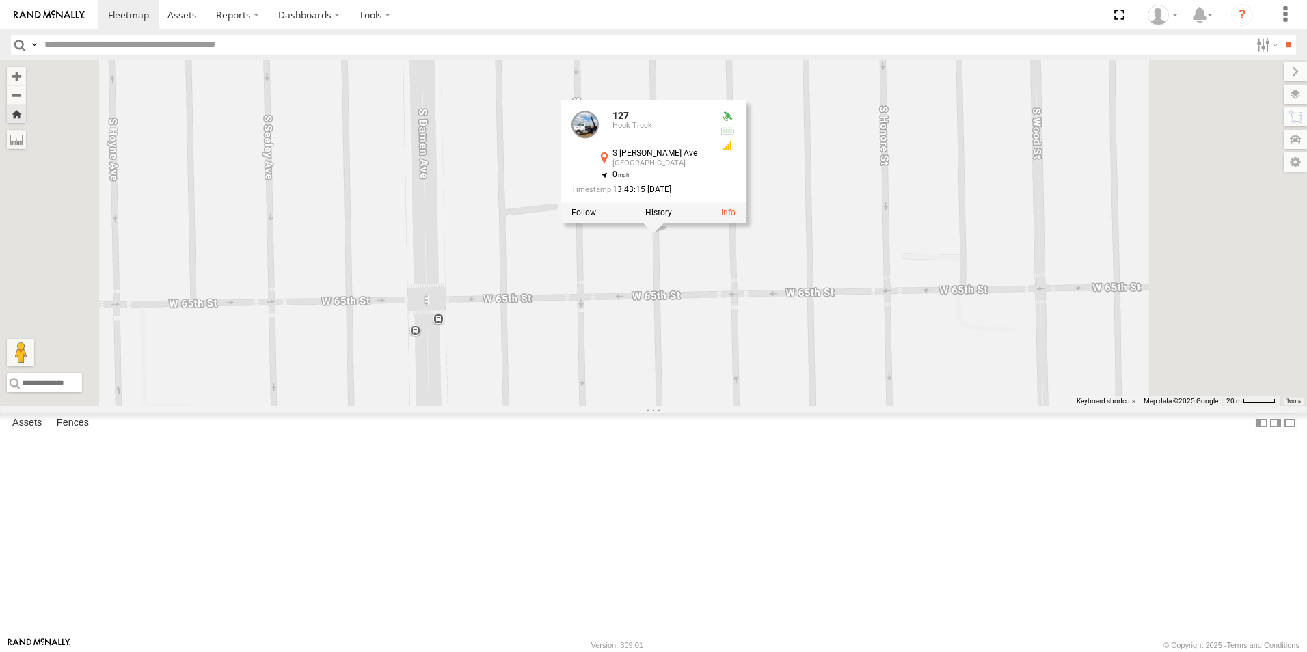
click at [56, 12] on img at bounding box center [49, 15] width 71 height 10
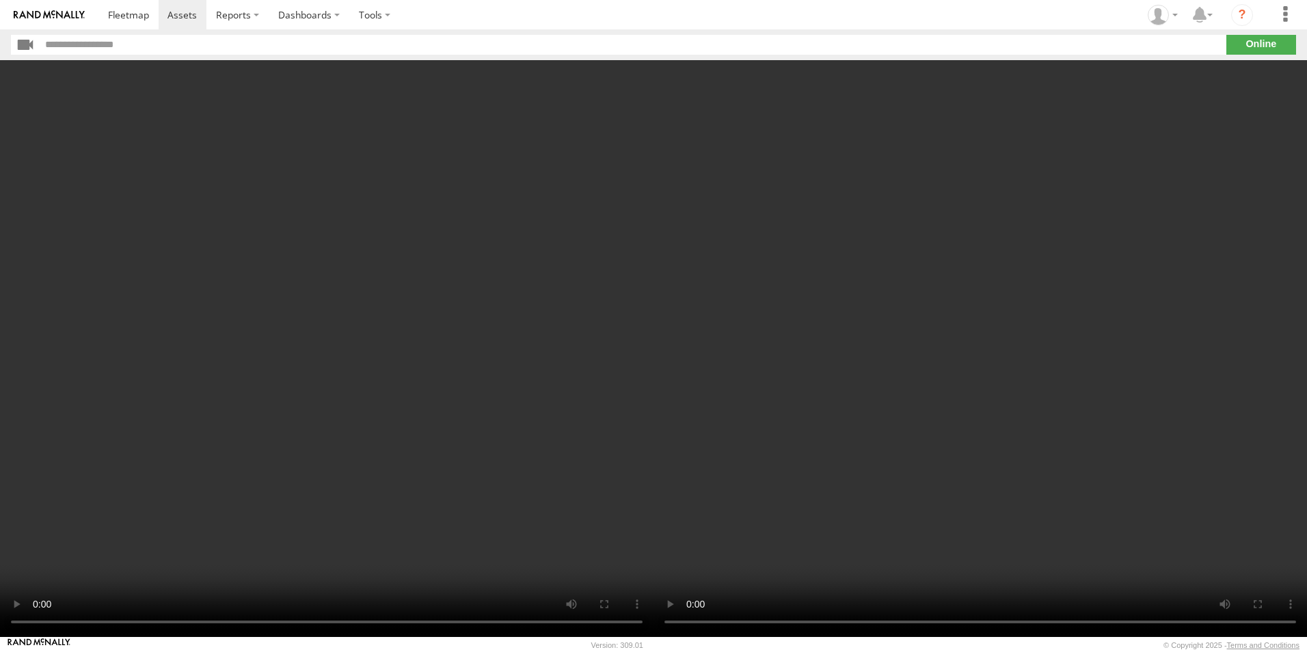
click at [281, 304] on video at bounding box center [326, 348] width 653 height 577
